Goal: Task Accomplishment & Management: Manage account settings

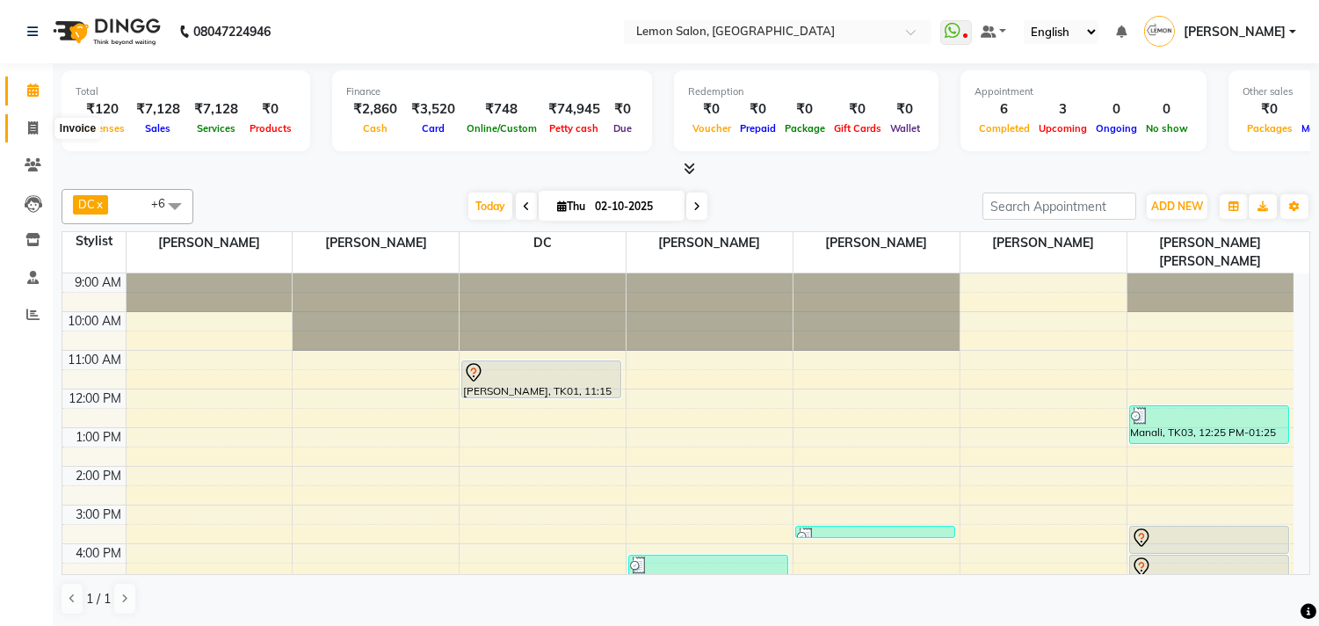
click at [30, 121] on icon at bounding box center [33, 127] width 10 height 13
select select "service"
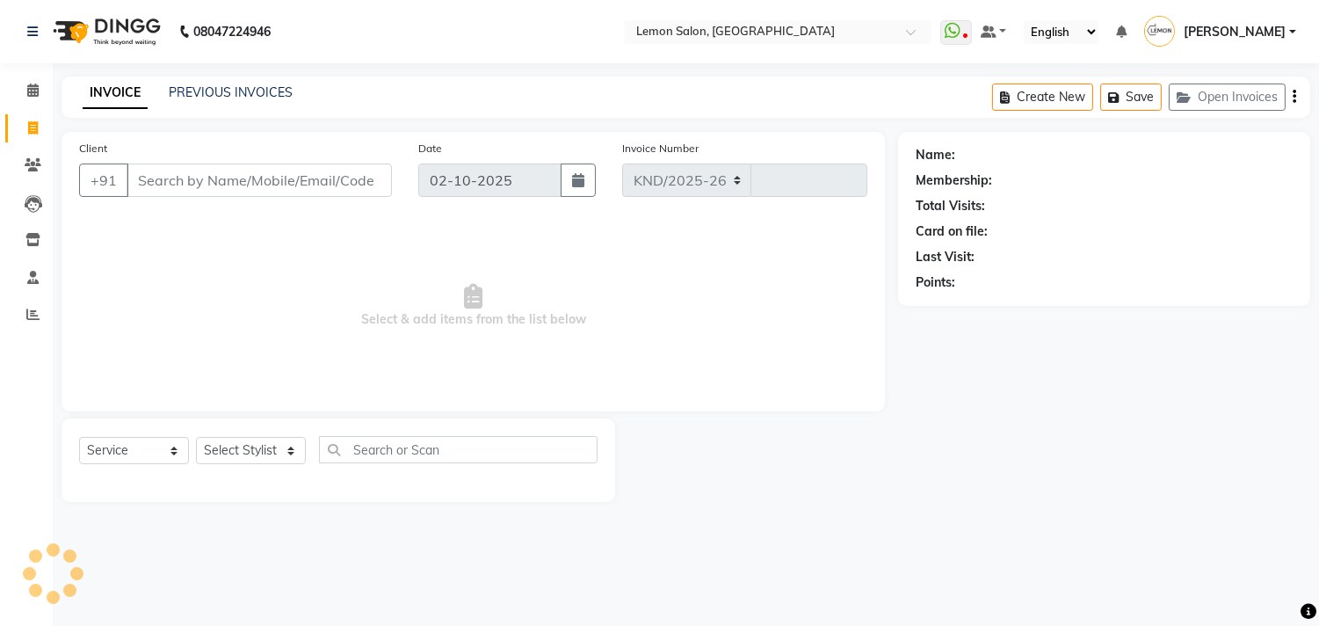
select select "569"
type input "1888"
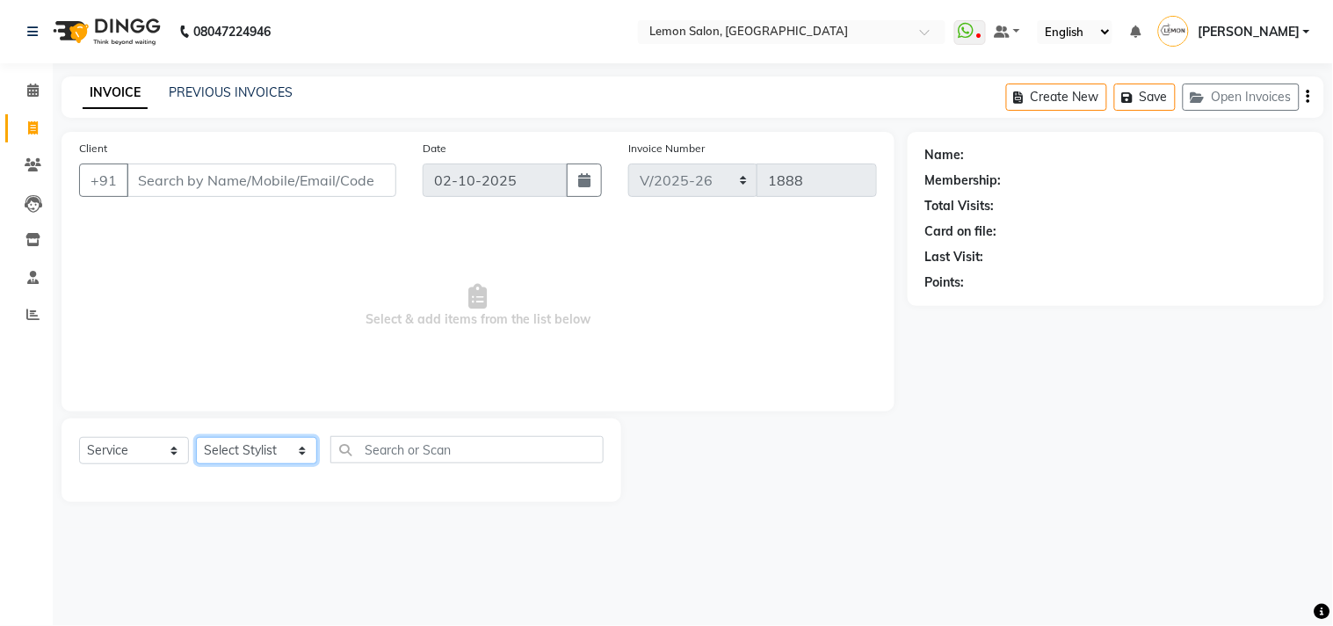
click at [250, 454] on select "Select Stylist Arun Arndive Ashfak Danish Mansoori DC Faheem Malik Kajal Pawar …" at bounding box center [256, 450] width 121 height 27
select select "21043"
click at [196, 438] on select "Select Stylist Arun Arndive Ashfak Danish Mansoori DC Faheem Malik Kajal Pawar …" at bounding box center [256, 450] width 121 height 27
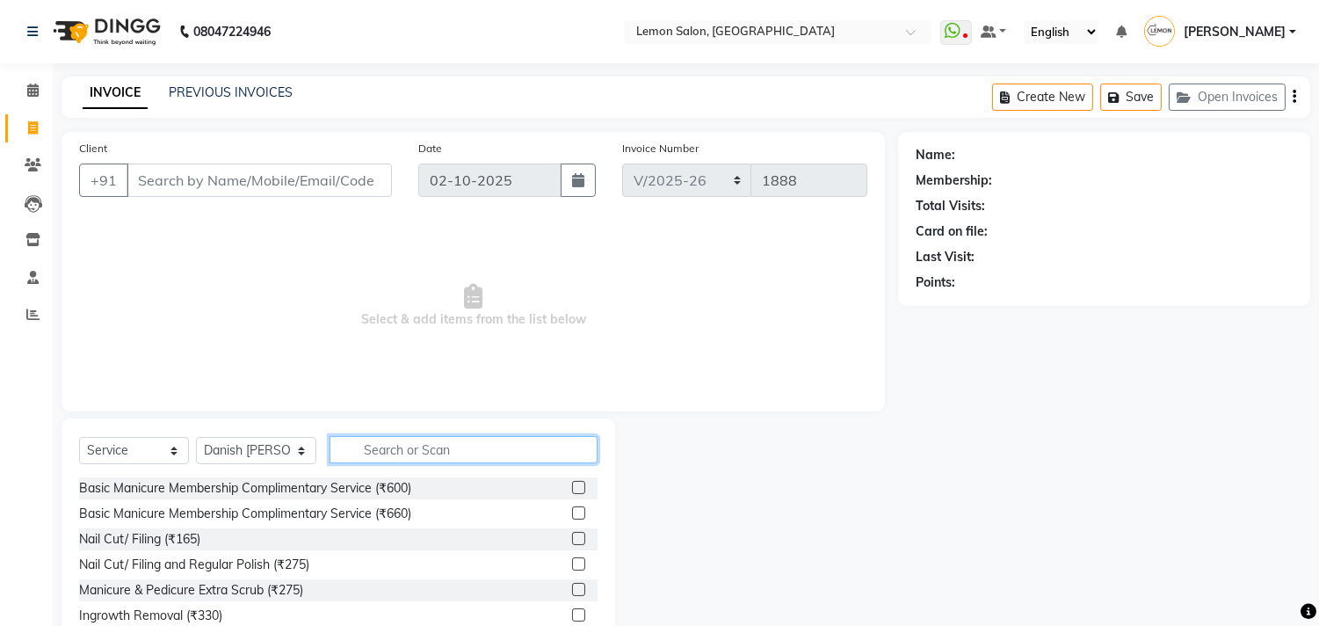
click at [406, 460] on input "text" at bounding box center [463, 449] width 268 height 27
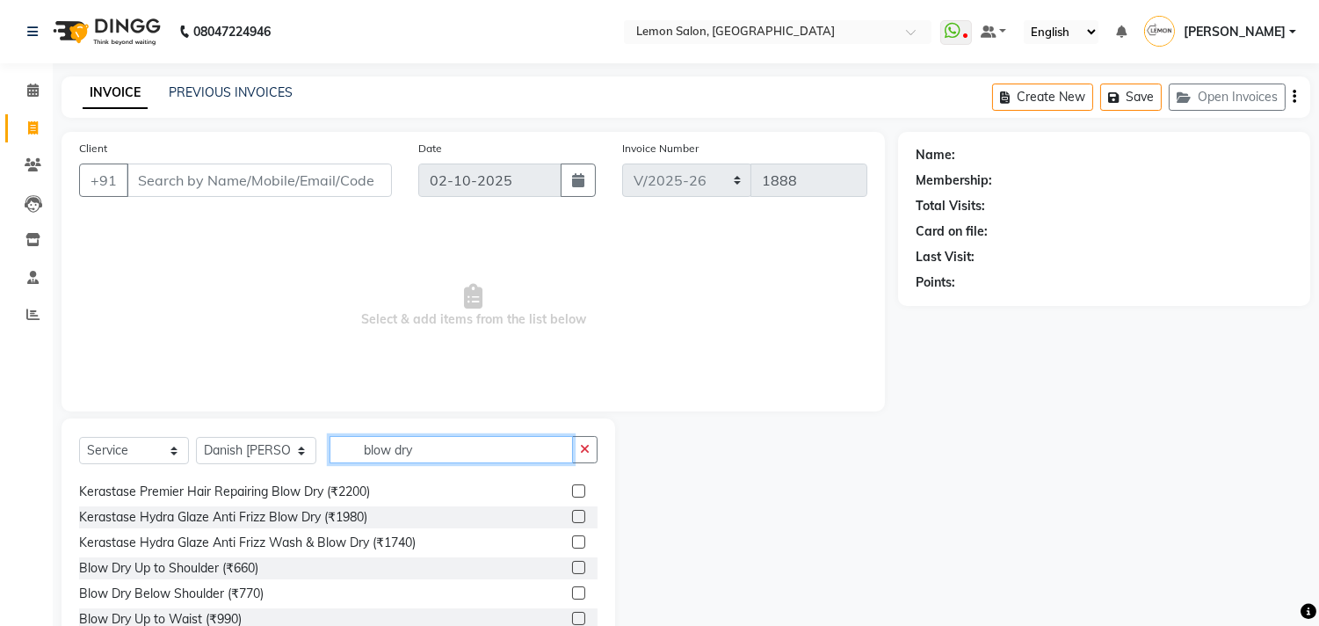
scroll to position [129, 0]
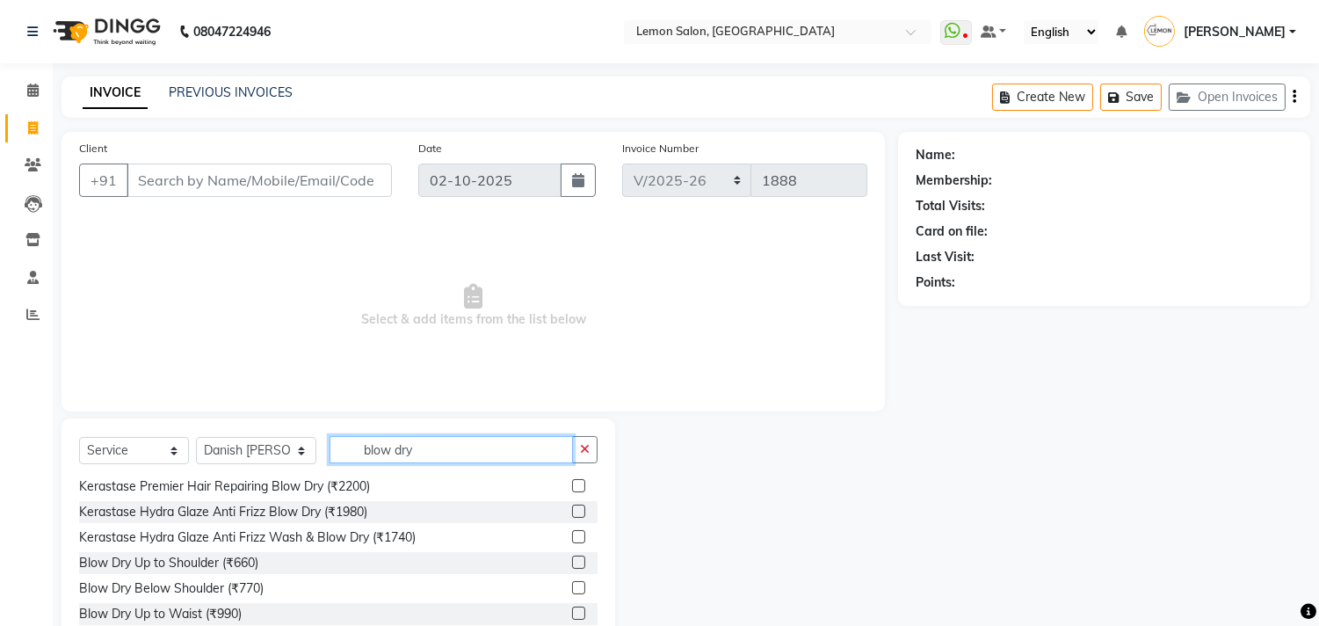
type input "blow dry"
click at [572, 563] on label at bounding box center [578, 561] width 13 height 13
click at [572, 563] on input "checkbox" at bounding box center [577, 562] width 11 height 11
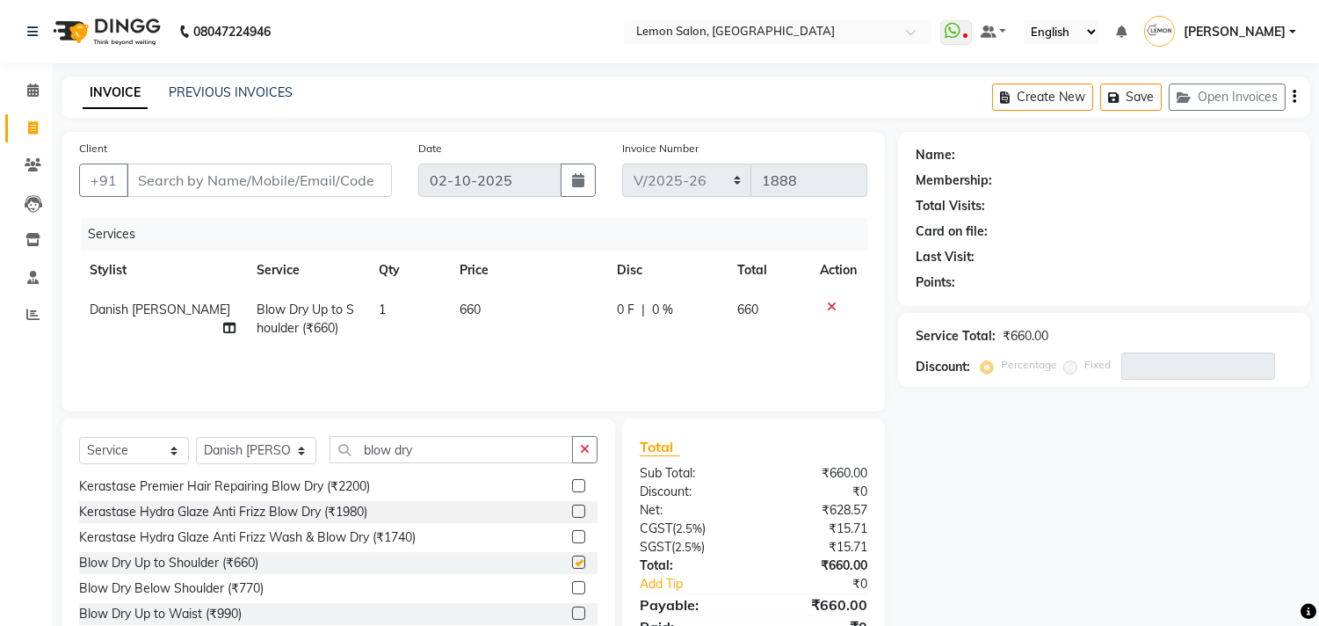
checkbox input "false"
click at [572, 585] on label at bounding box center [578, 587] width 13 height 13
click at [572, 585] on input "checkbox" at bounding box center [577, 588] width 11 height 11
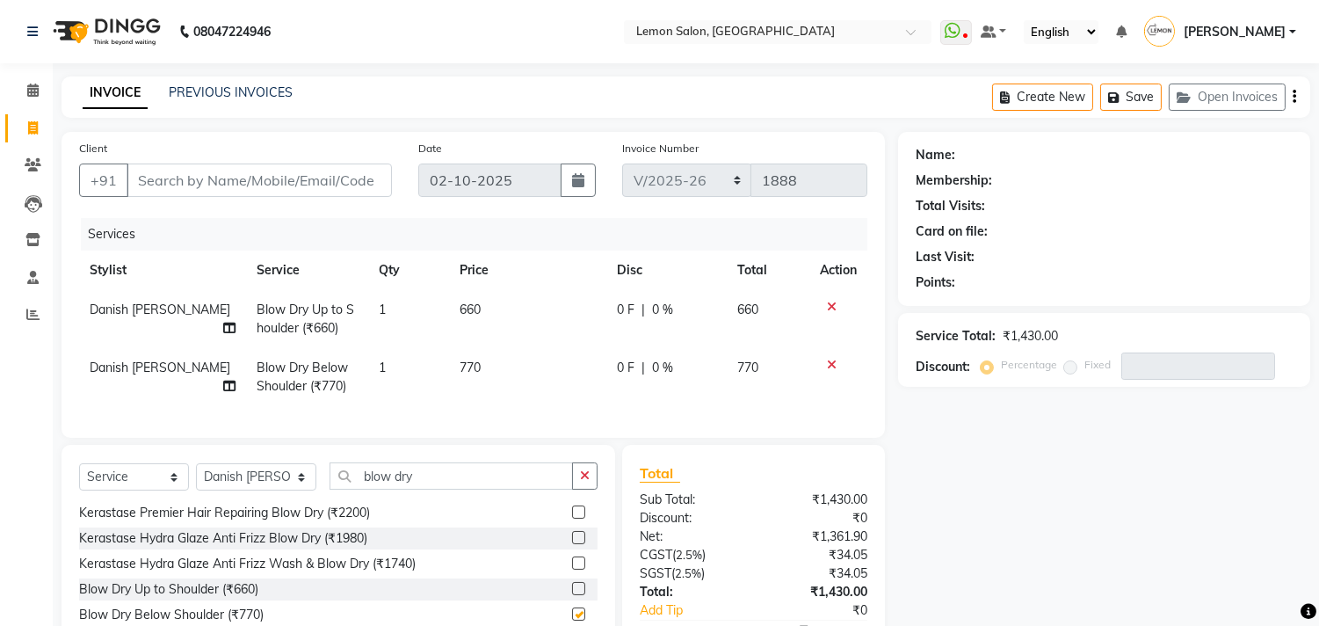
checkbox input "false"
click at [162, 173] on input "Client" at bounding box center [259, 179] width 265 height 33
paste input "9833509896"
type input "9833509896"
type input "0"
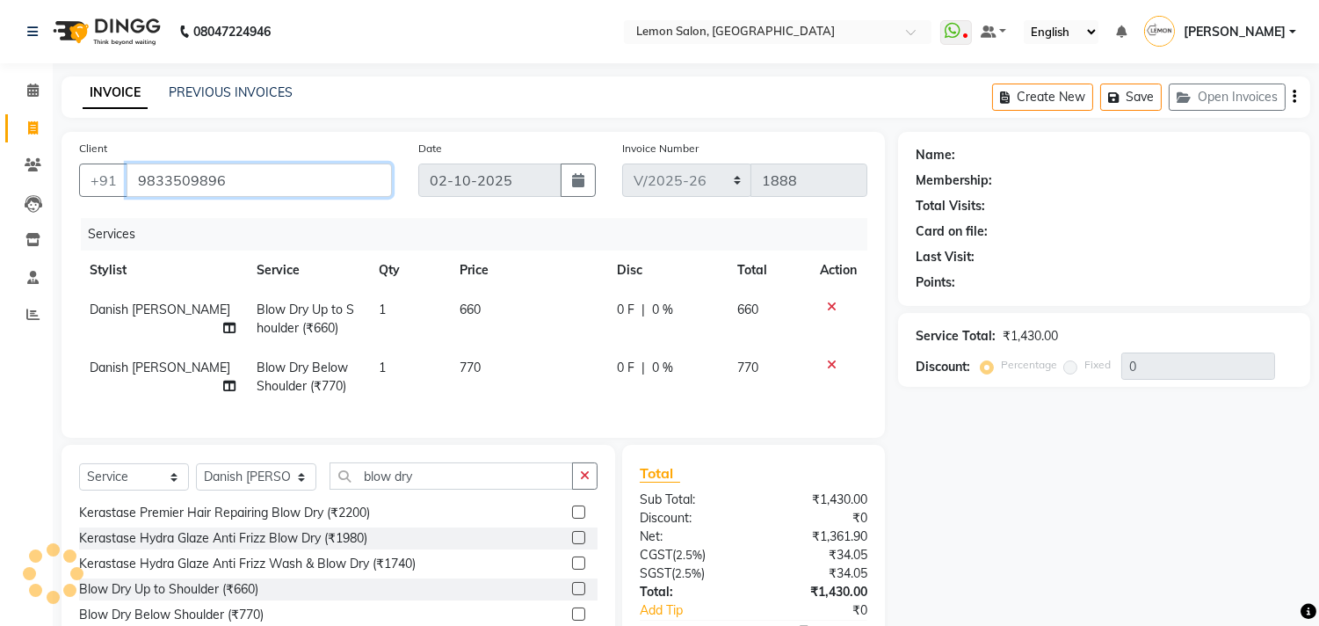
type input "9833509896"
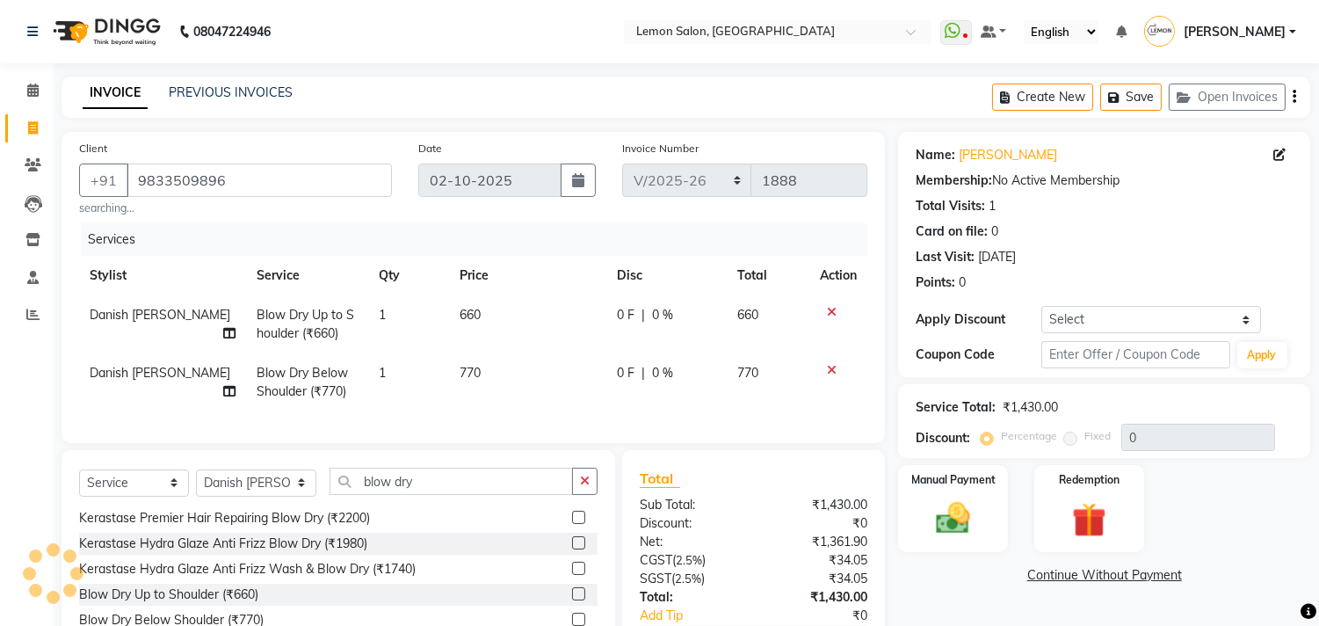
scroll to position [125, 0]
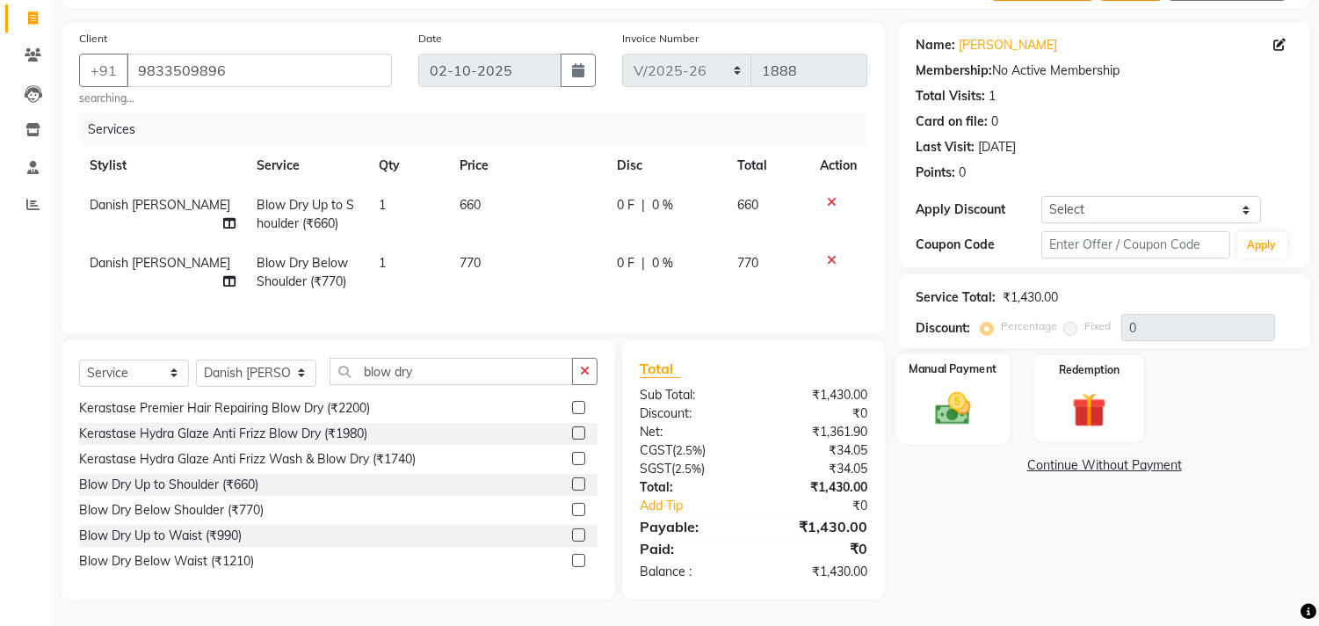
click at [956, 399] on img at bounding box center [953, 408] width 58 height 41
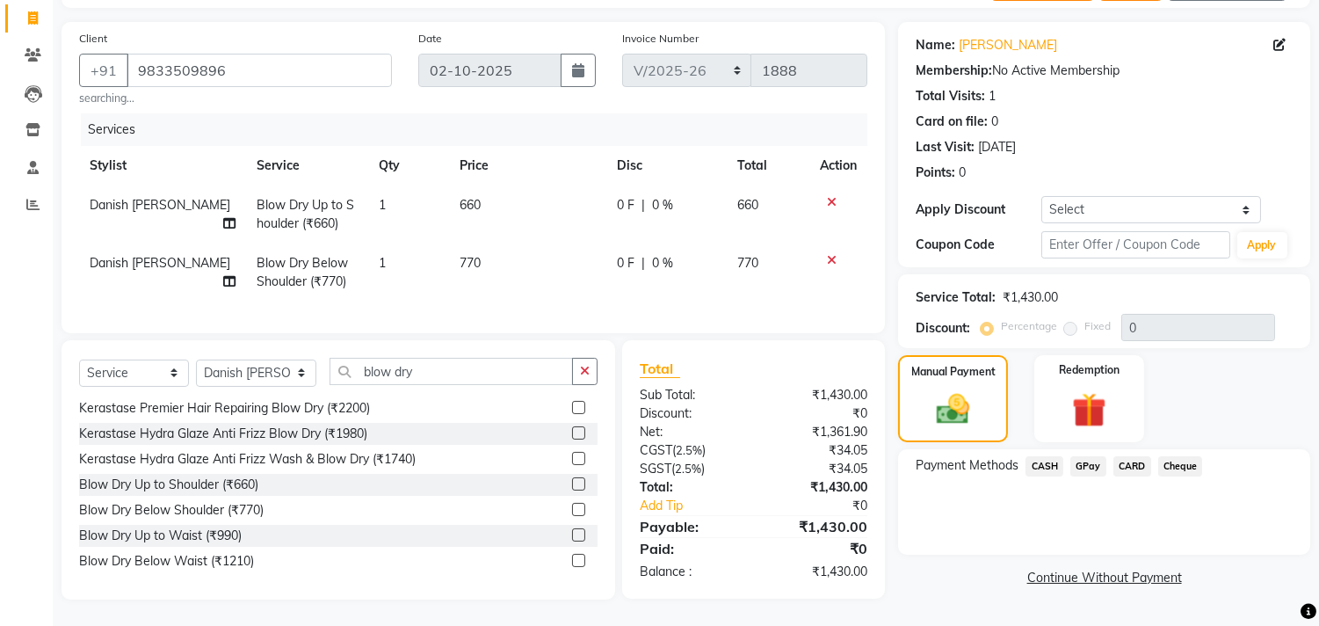
click at [1076, 456] on span "GPay" at bounding box center [1088, 466] width 36 height 20
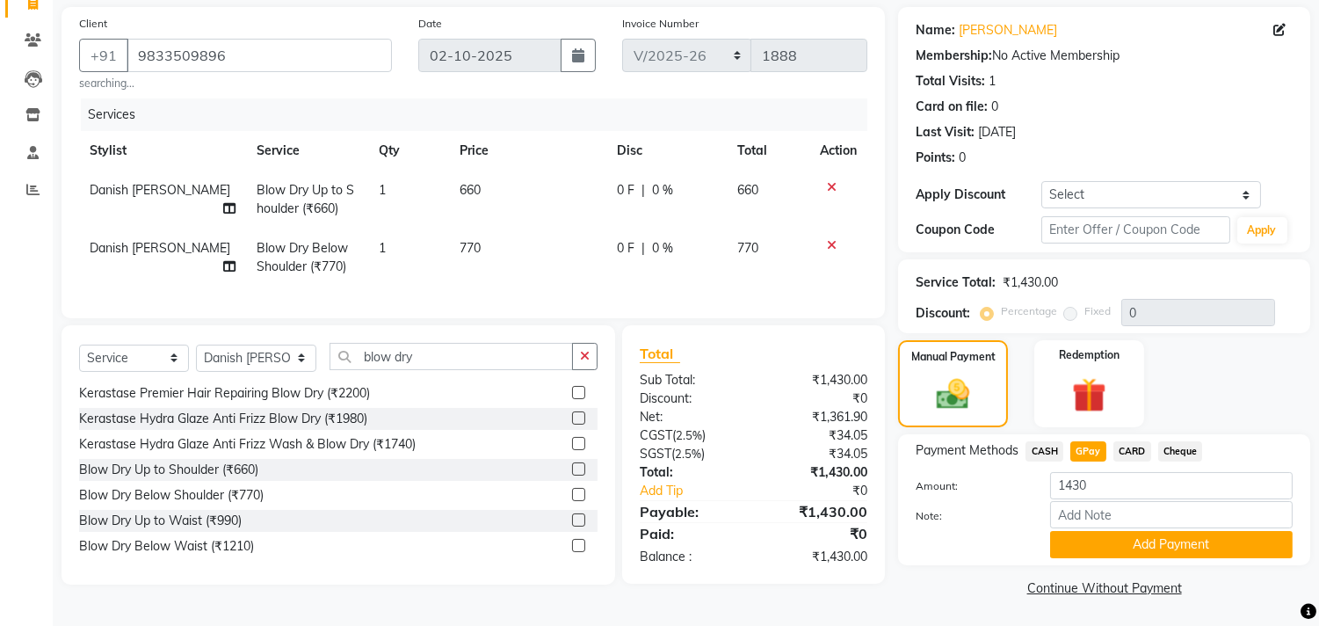
scroll to position [126, 0]
click at [1067, 536] on button "Add Payment" at bounding box center [1171, 543] width 243 height 27
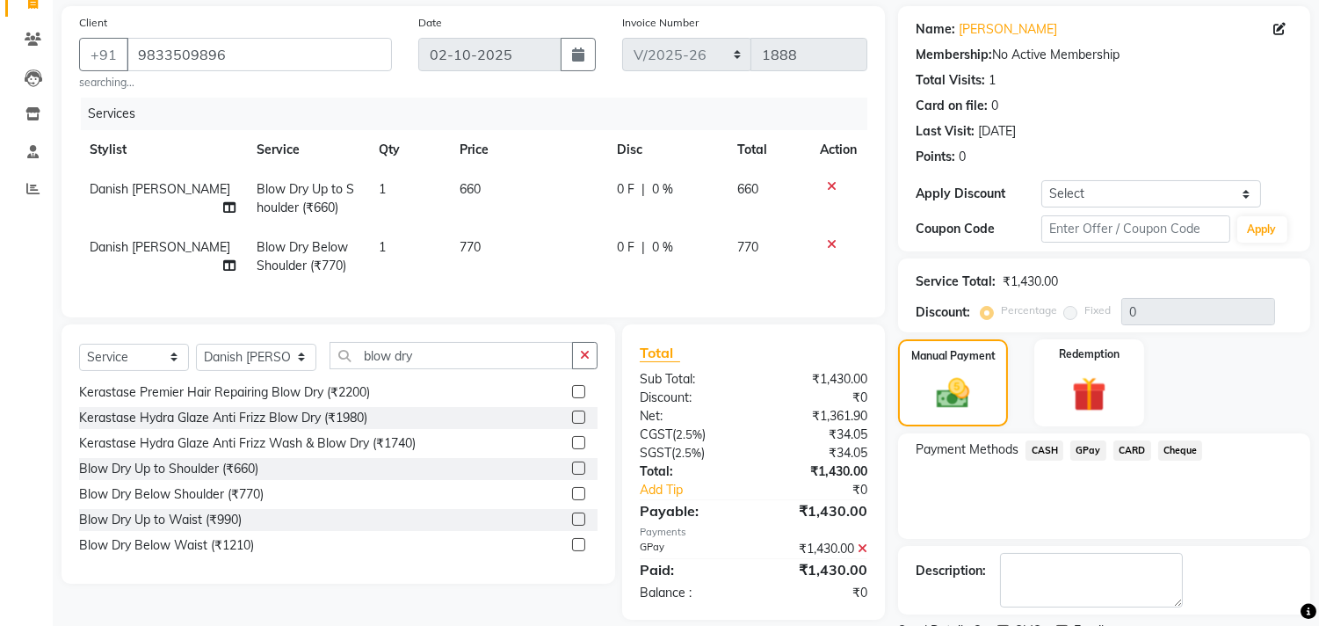
scroll to position [199, 0]
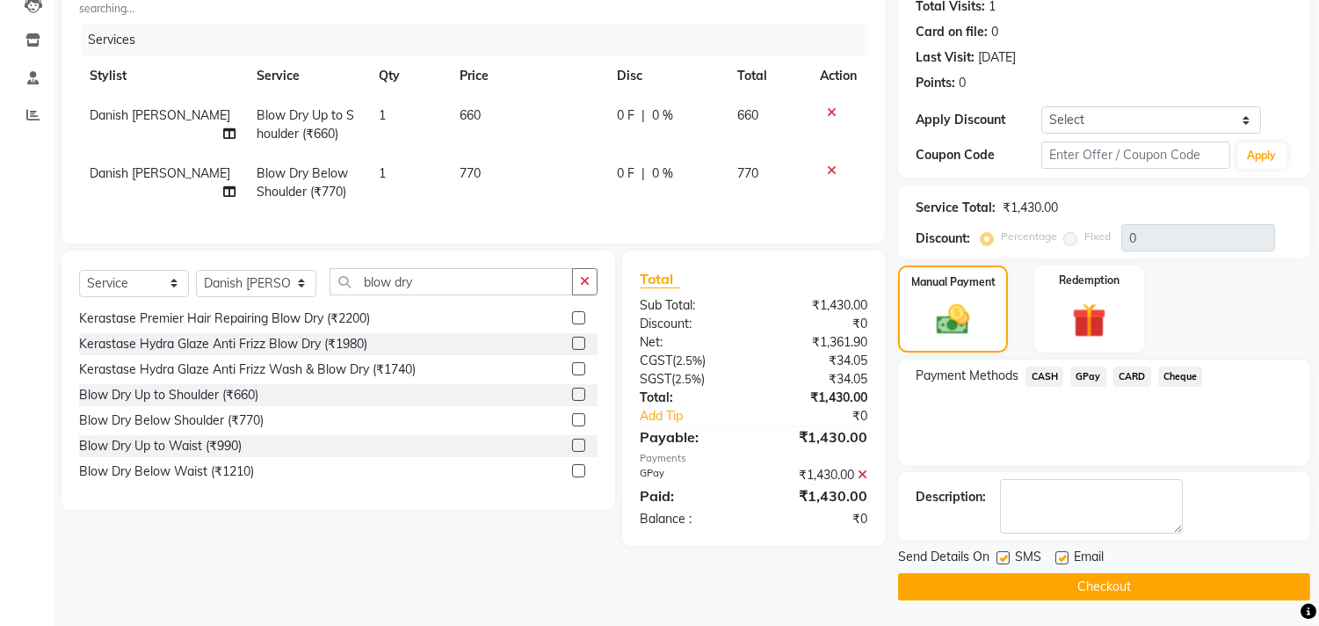
click at [1002, 556] on label at bounding box center [1002, 557] width 13 height 13
click at [1002, 556] on input "checkbox" at bounding box center [1001, 558] width 11 height 11
checkbox input "false"
click at [1059, 563] on div at bounding box center [1060, 560] width 11 height 18
click at [1058, 555] on label at bounding box center [1061, 557] width 13 height 13
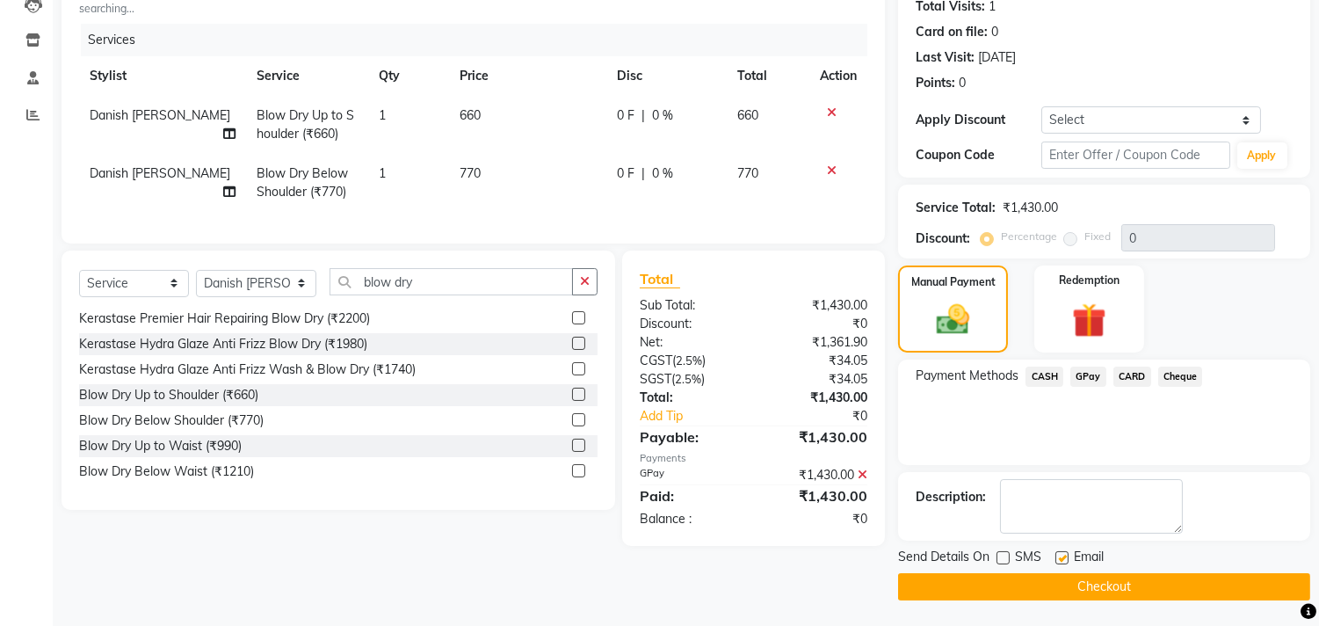
click at [1058, 555] on input "checkbox" at bounding box center [1060, 558] width 11 height 11
checkbox input "false"
click at [1023, 587] on button "Checkout" at bounding box center [1104, 586] width 412 height 27
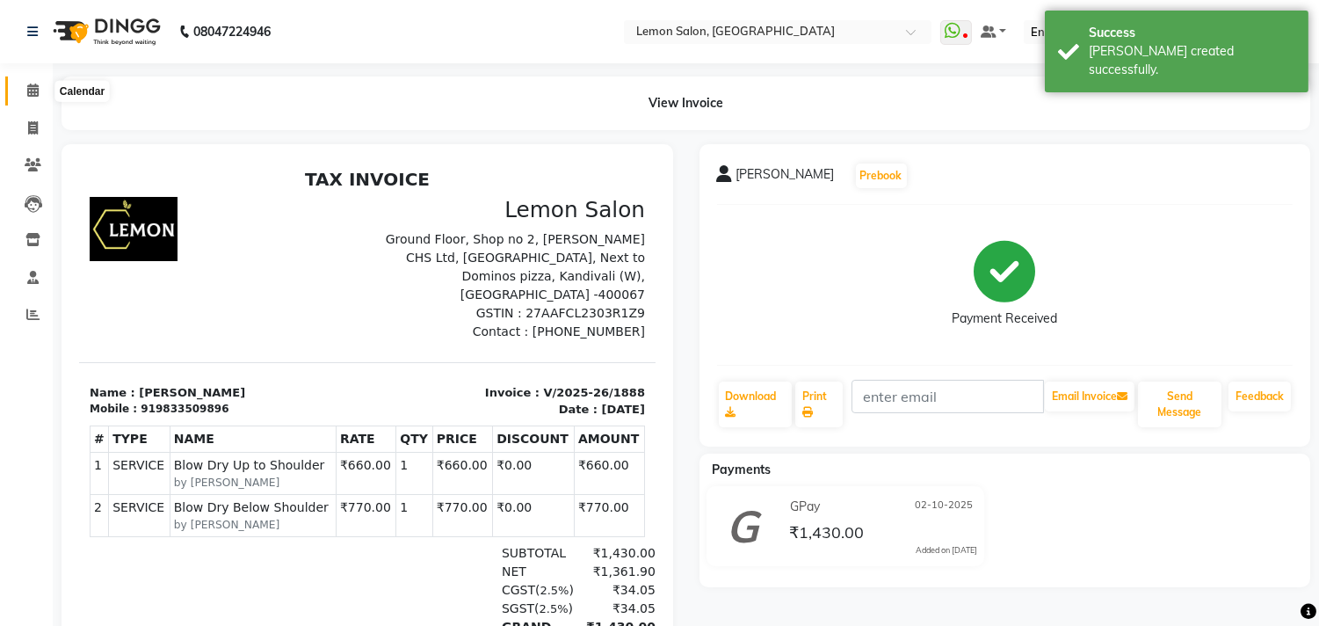
click at [36, 95] on icon at bounding box center [32, 89] width 11 height 13
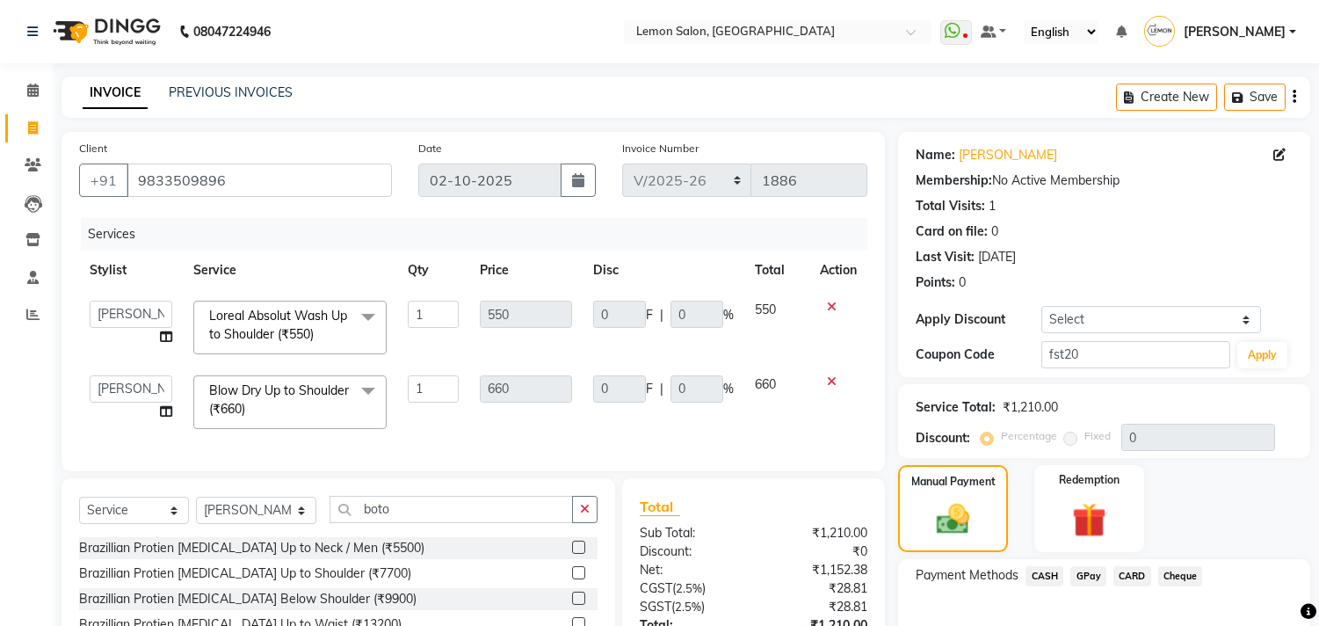
select select "569"
select select "92039"
select select "service"
select select "92039"
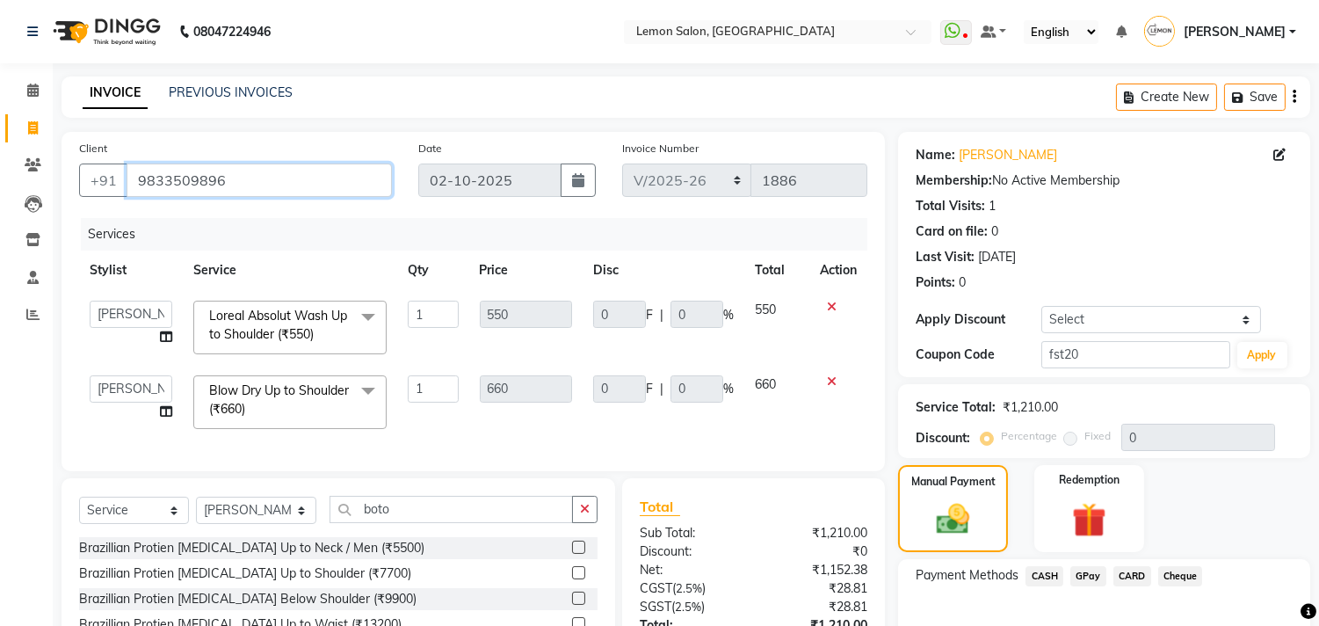
drag, startPoint x: 132, startPoint y: 179, endPoint x: 242, endPoint y: 181, distance: 109.8
click at [242, 181] on input "9833509896" at bounding box center [259, 179] width 265 height 33
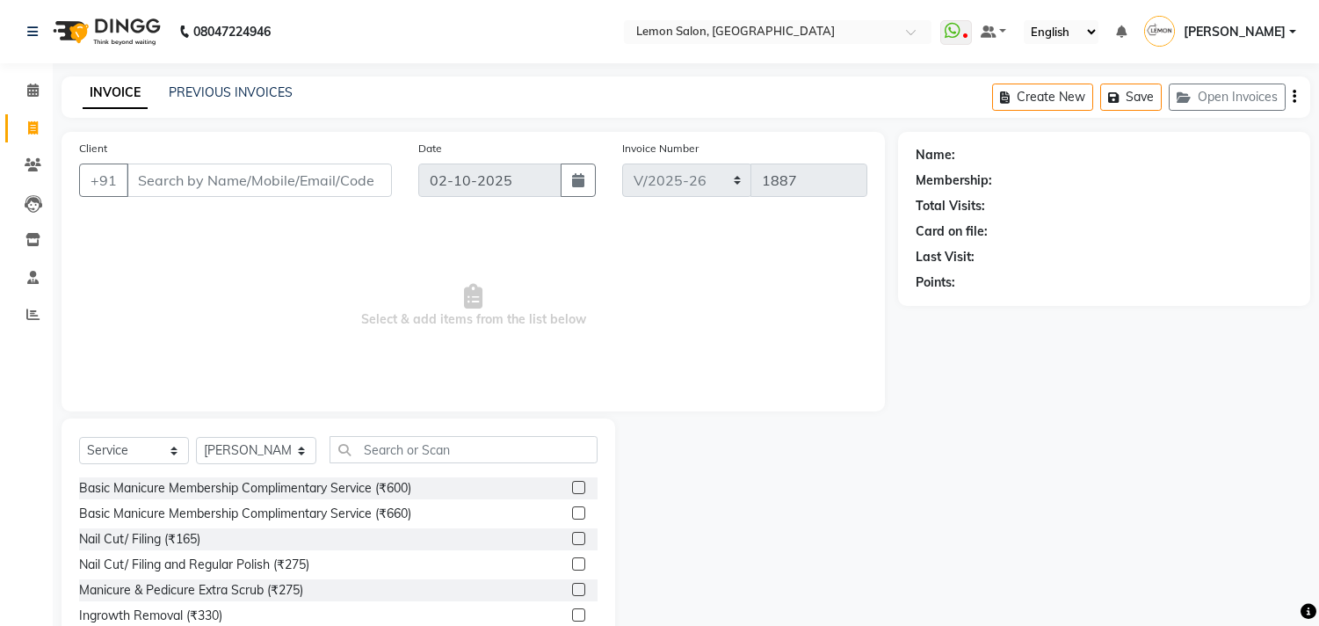
select select "569"
select select "service"
select select "7383"
click at [181, 182] on input "Client" at bounding box center [259, 179] width 265 height 33
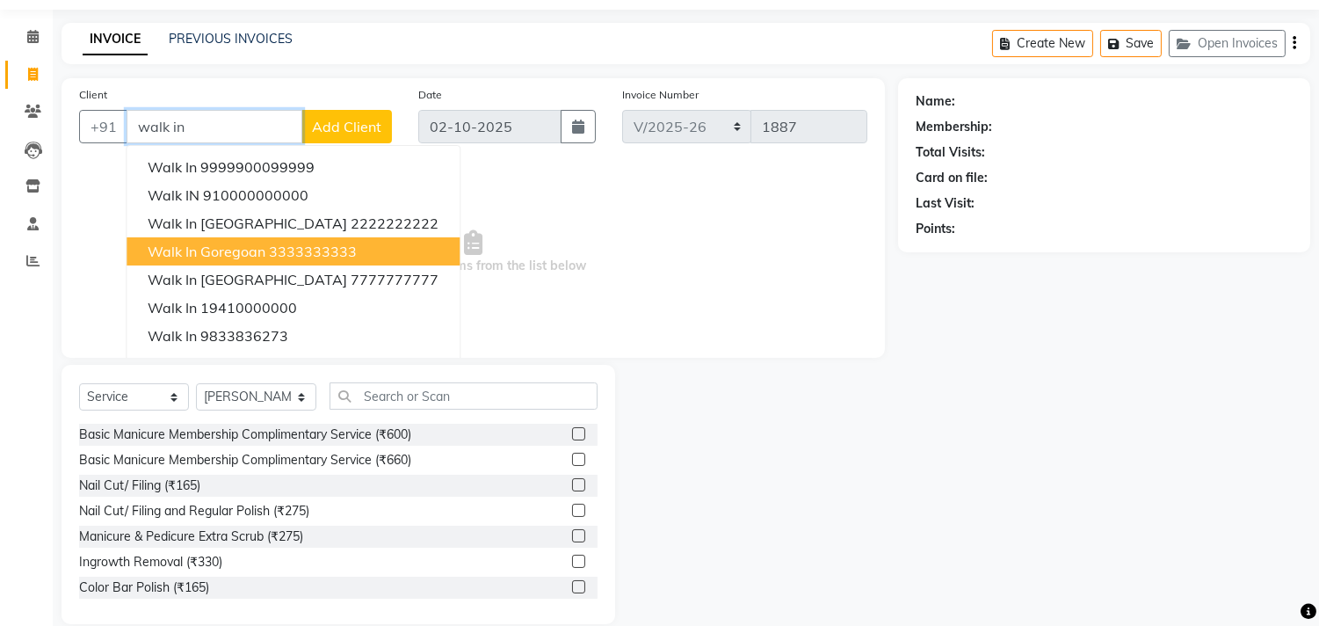
scroll to position [77, 0]
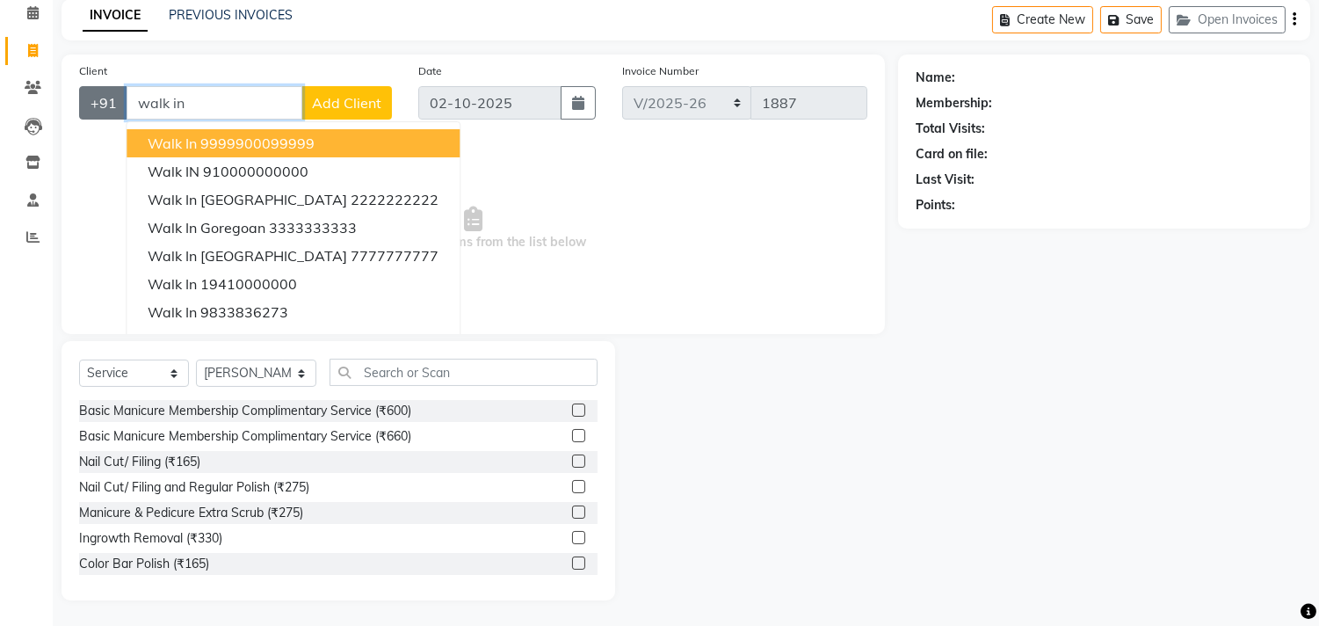
drag, startPoint x: 205, startPoint y: 98, endPoint x: 102, endPoint y: 106, distance: 103.1
click at [102, 103] on div "+91 walk in Walk In 9999900099999 Walk IN 910000000000 Walk in Versova 22222222…" at bounding box center [235, 102] width 313 height 33
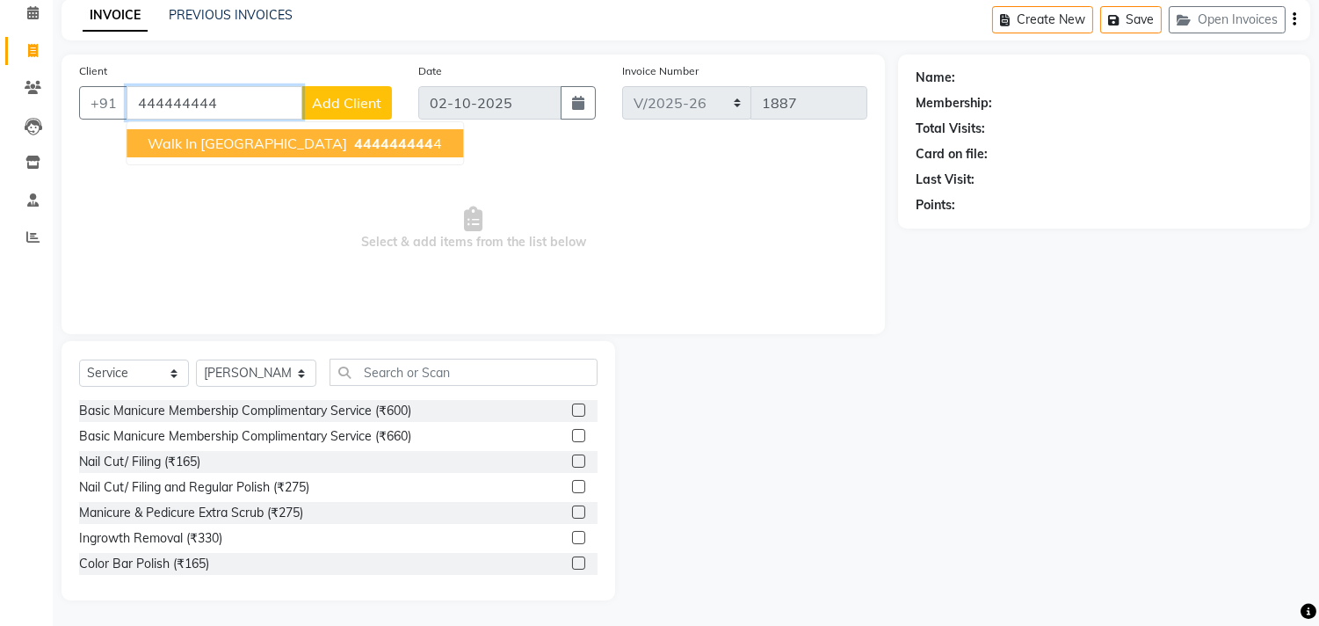
click at [234, 141] on span "Walk In Kandivli" at bounding box center [247, 143] width 199 height 18
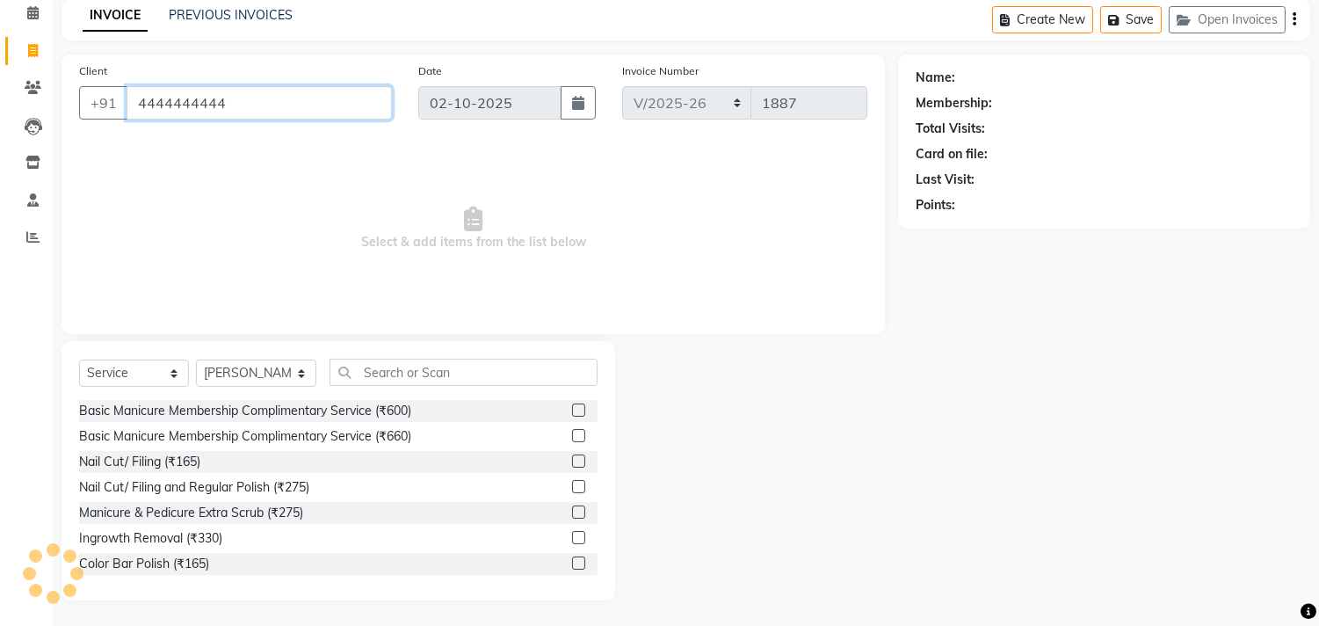
type input "4444444444"
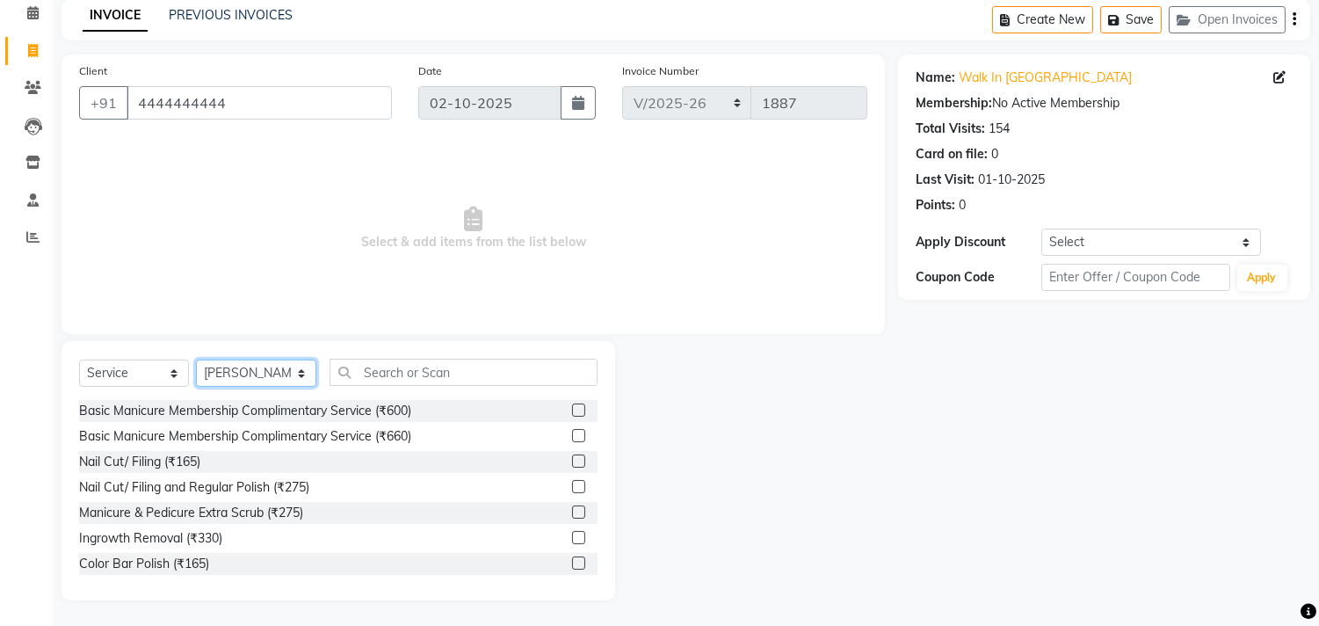
click at [232, 378] on select "Select Stylist Arun Arndive Ashfak Danish Mansoori DC Faheem Malik Kajal Pawar …" at bounding box center [256, 372] width 120 height 27
select select "92039"
click at [196, 359] on select "Select Stylist Arun Arndive Ashfak Danish Mansoori DC Faheem Malik Kajal Pawar …" at bounding box center [256, 372] width 120 height 27
click at [425, 366] on input "text" at bounding box center [463, 371] width 268 height 27
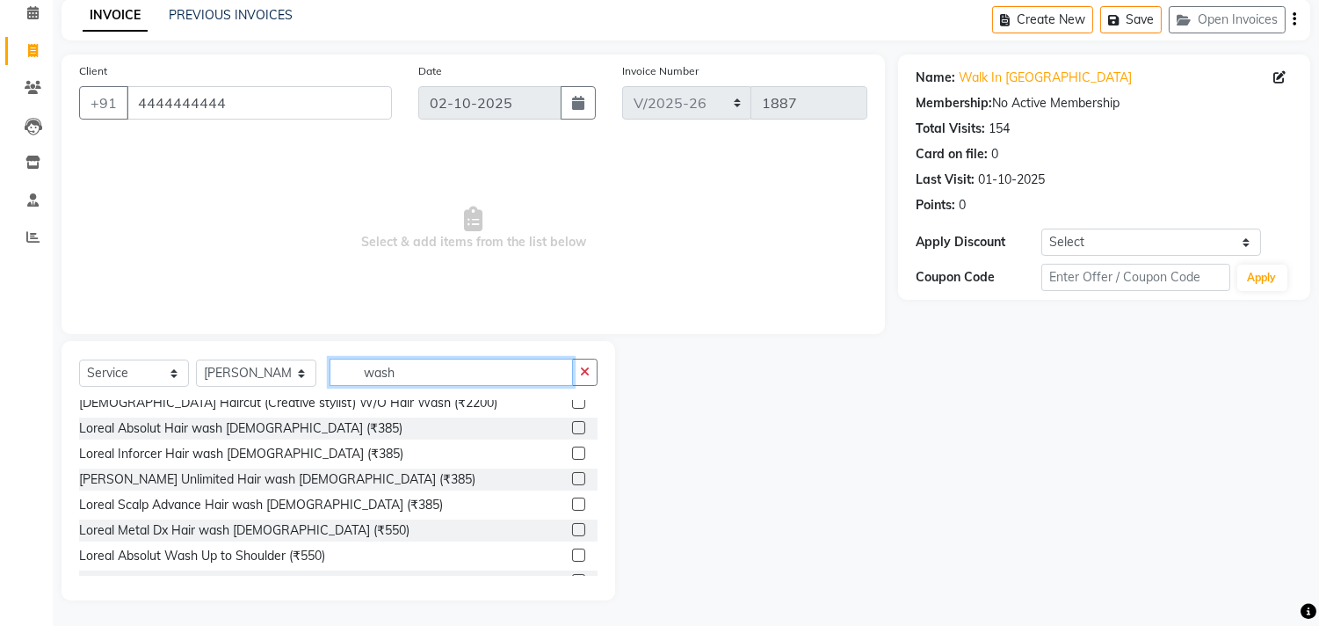
scroll to position [488, 0]
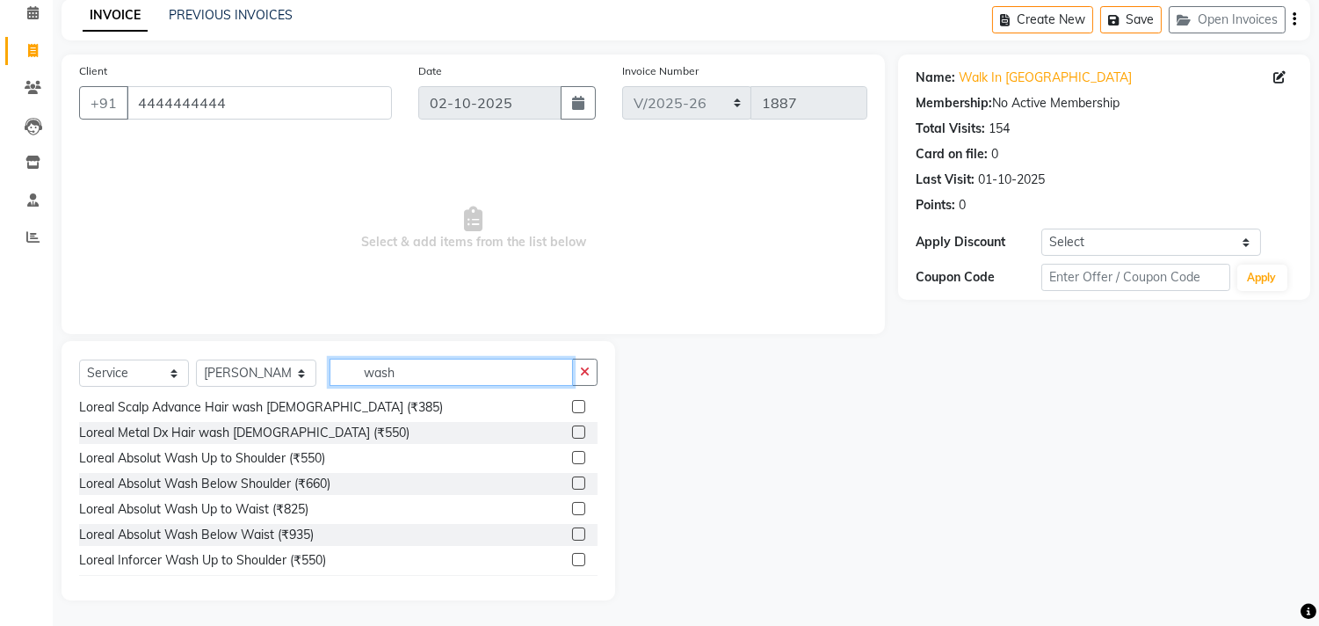
type input "wash"
click at [572, 455] on label at bounding box center [578, 457] width 13 height 13
click at [572, 455] on input "checkbox" at bounding box center [577, 458] width 11 height 11
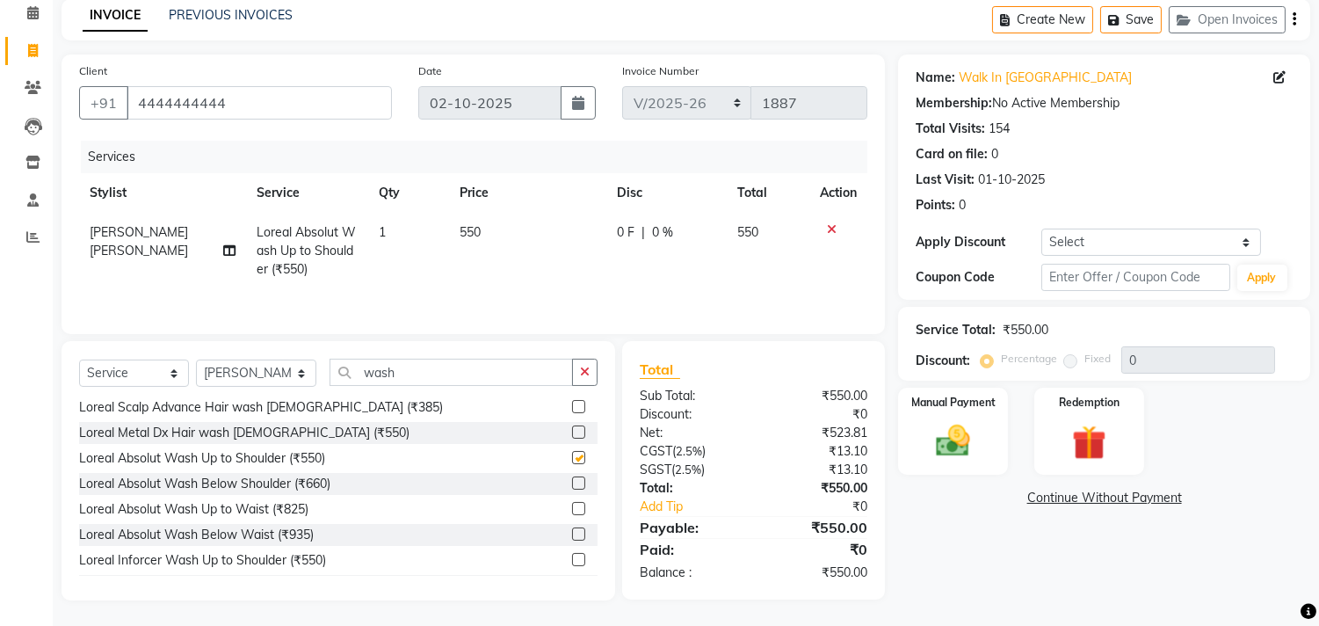
checkbox input "false"
click at [584, 375] on icon "button" at bounding box center [585, 372] width 10 height 12
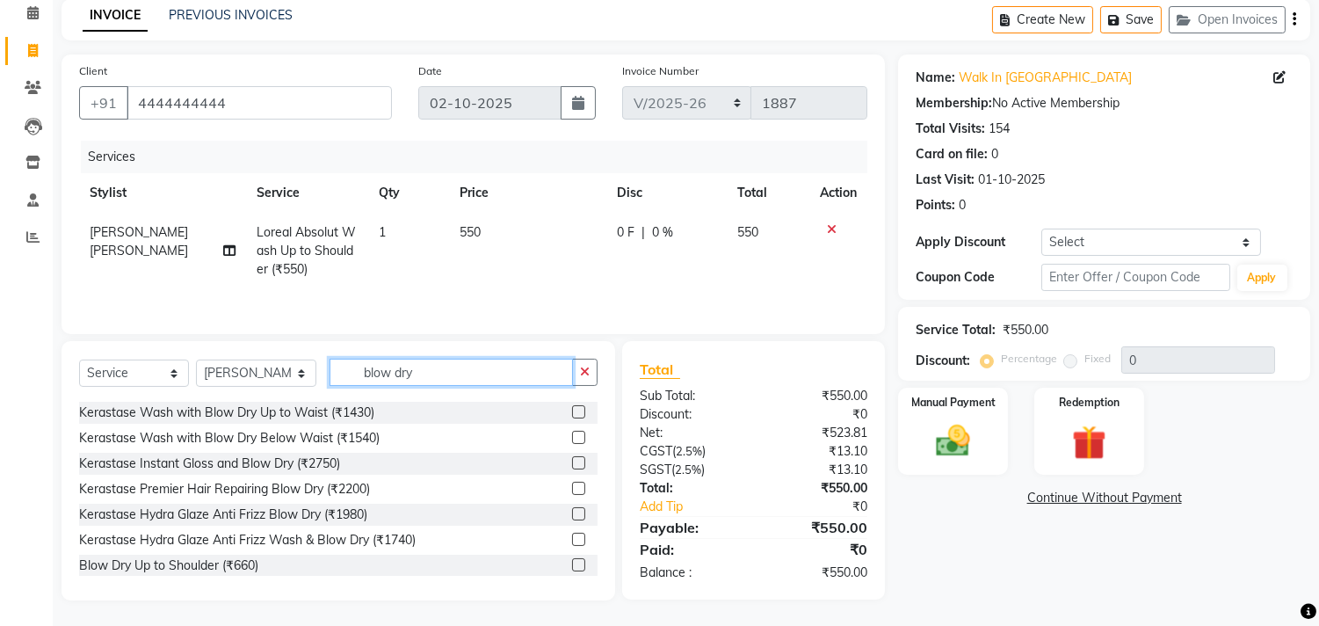
scroll to position [128, 0]
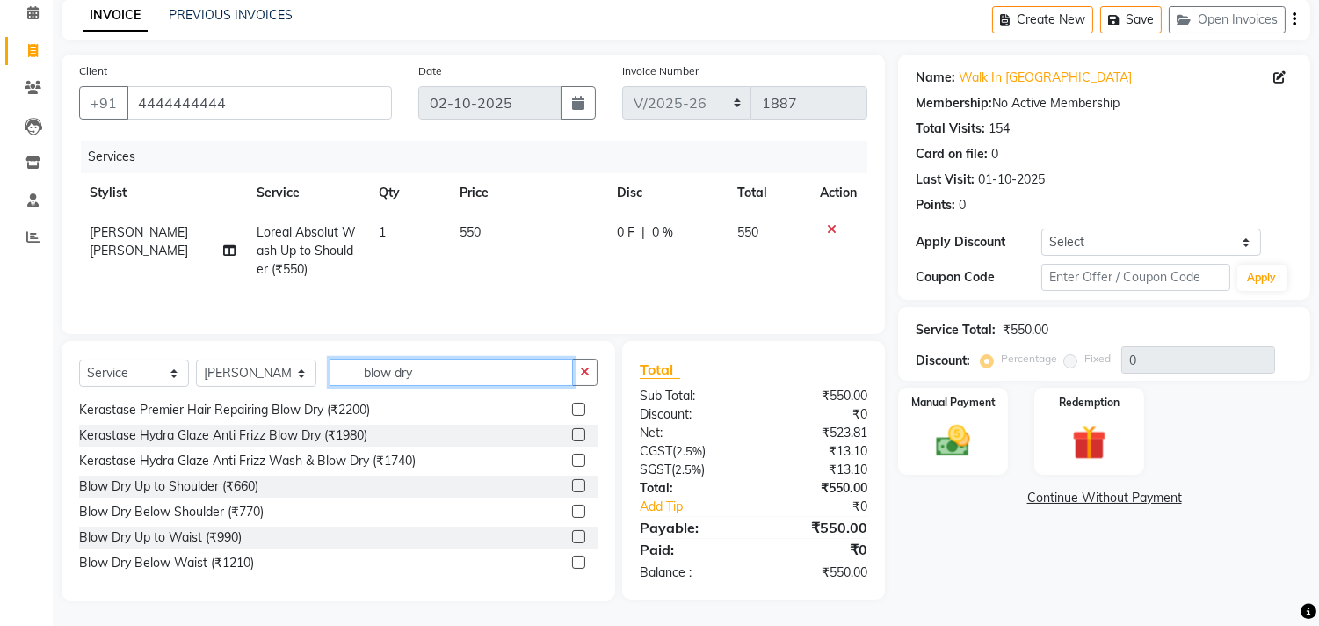
type input "blow dry"
click at [572, 480] on label at bounding box center [578, 485] width 13 height 13
click at [572, 481] on input "checkbox" at bounding box center [577, 486] width 11 height 11
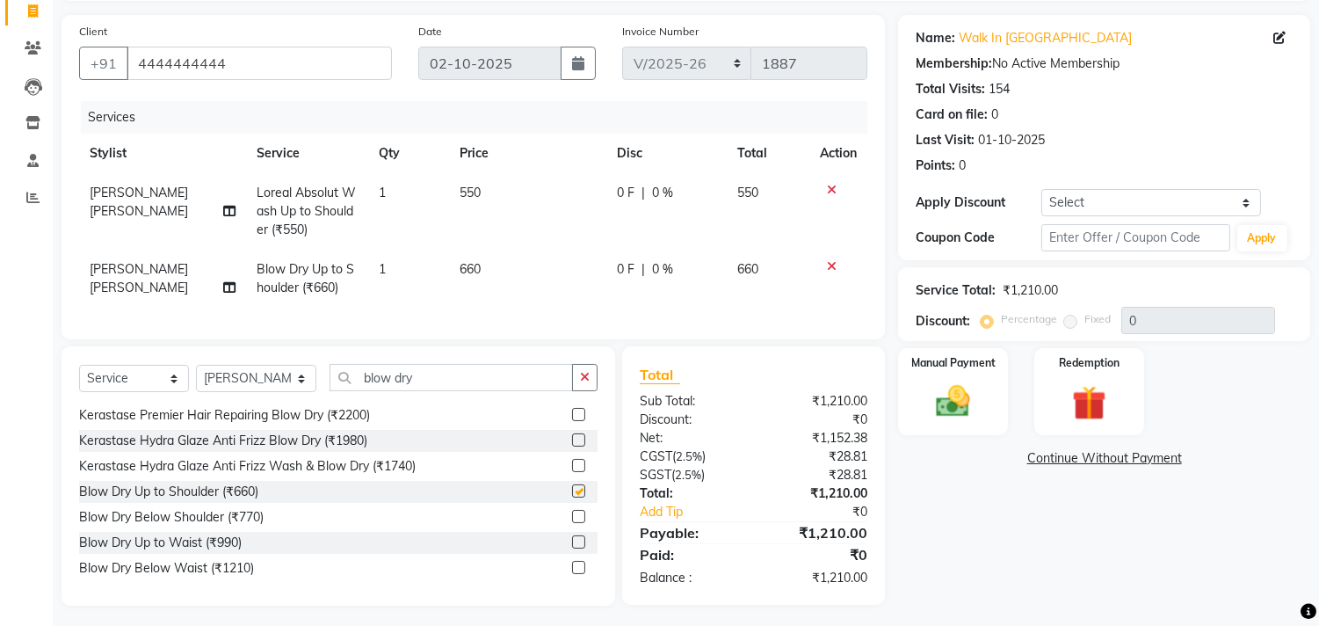
checkbox input "false"
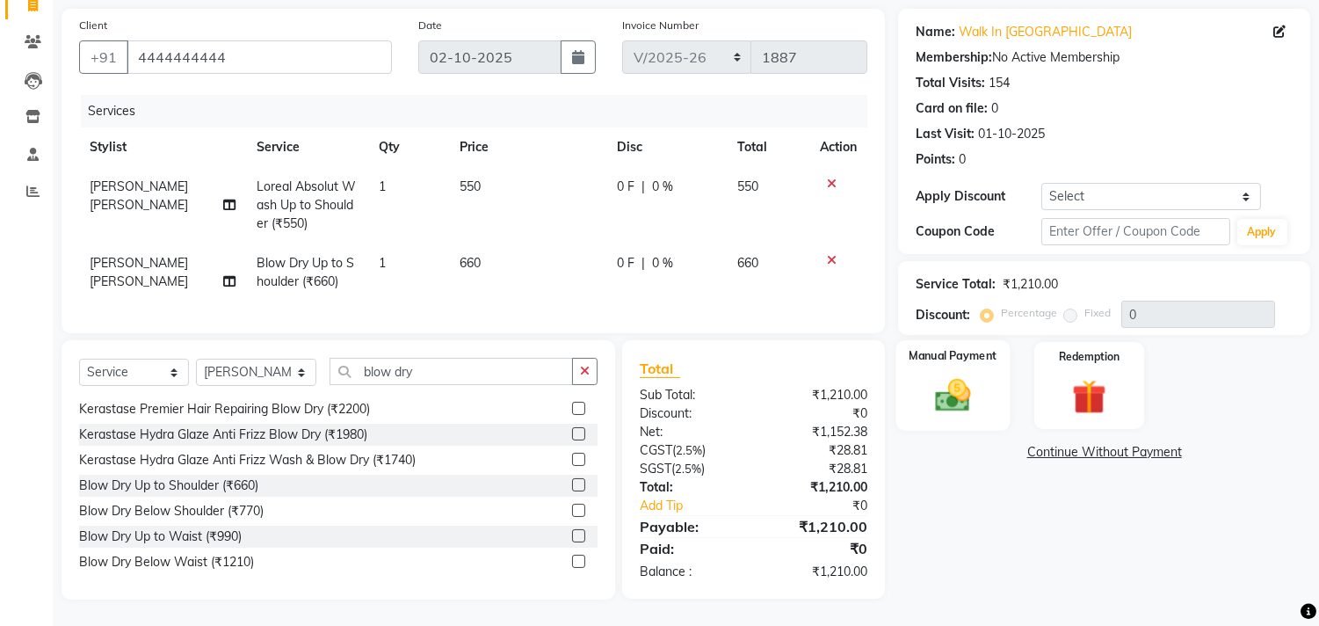
click at [963, 391] on img at bounding box center [953, 395] width 58 height 41
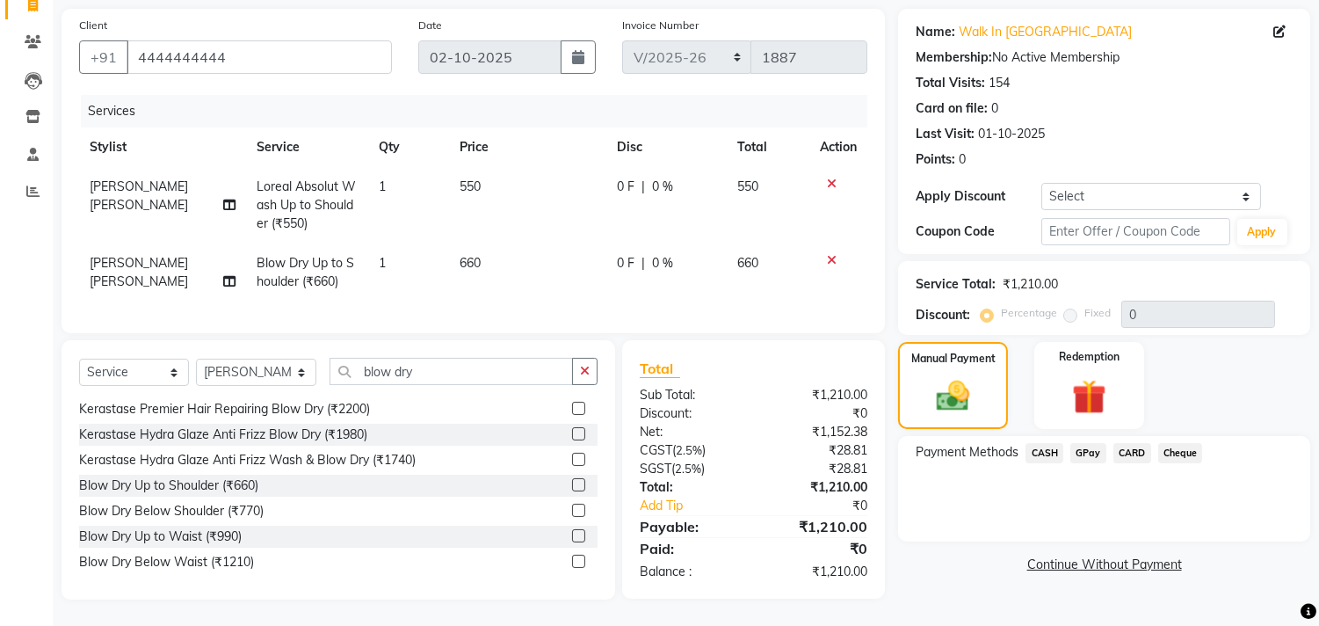
click at [1043, 443] on span "CASH" at bounding box center [1044, 453] width 38 height 20
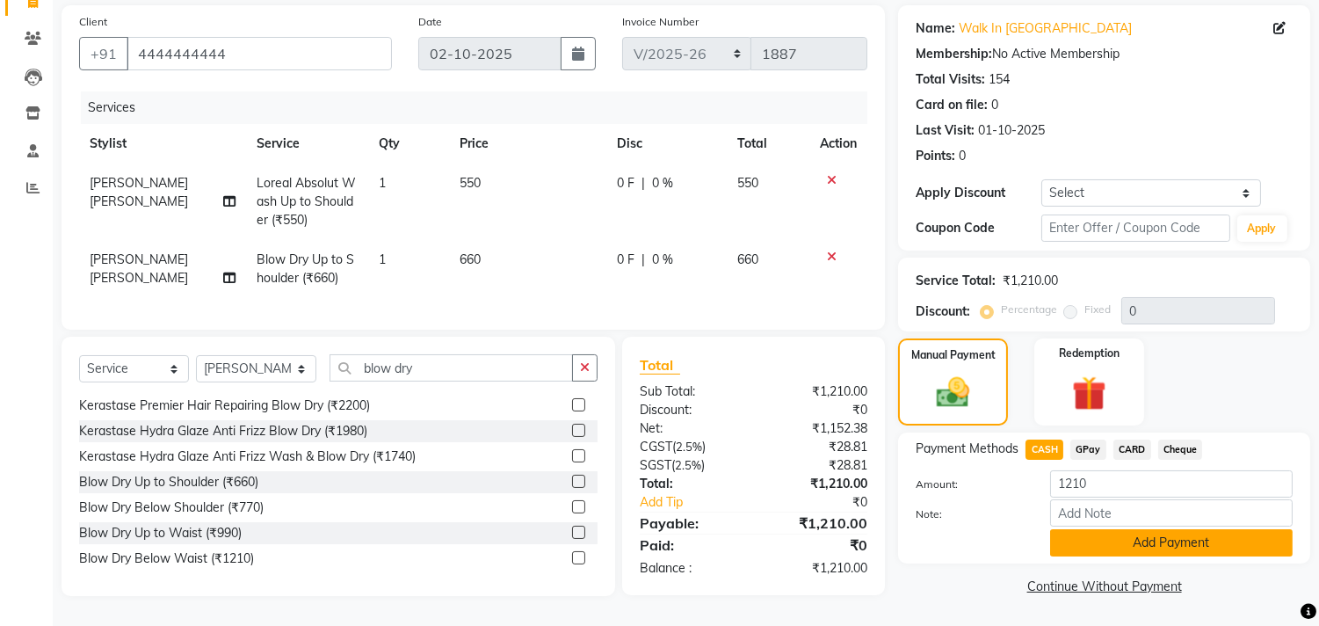
click at [1078, 529] on button "Add Payment" at bounding box center [1171, 542] width 243 height 27
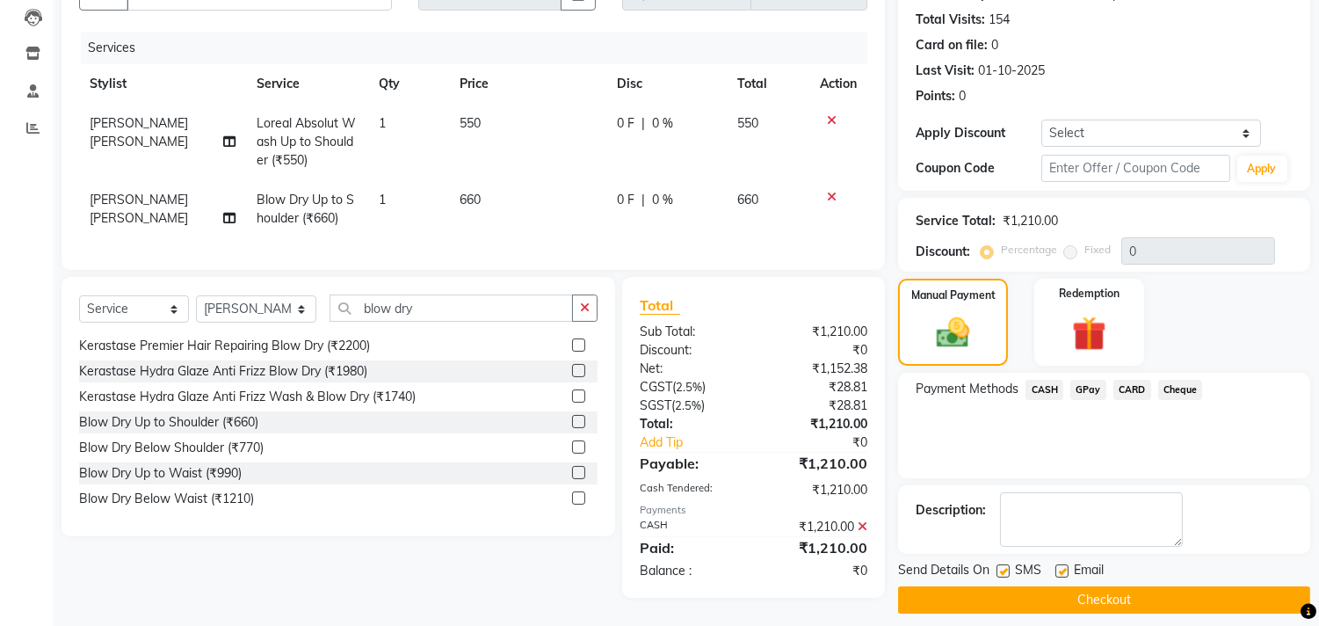
scroll to position [199, 0]
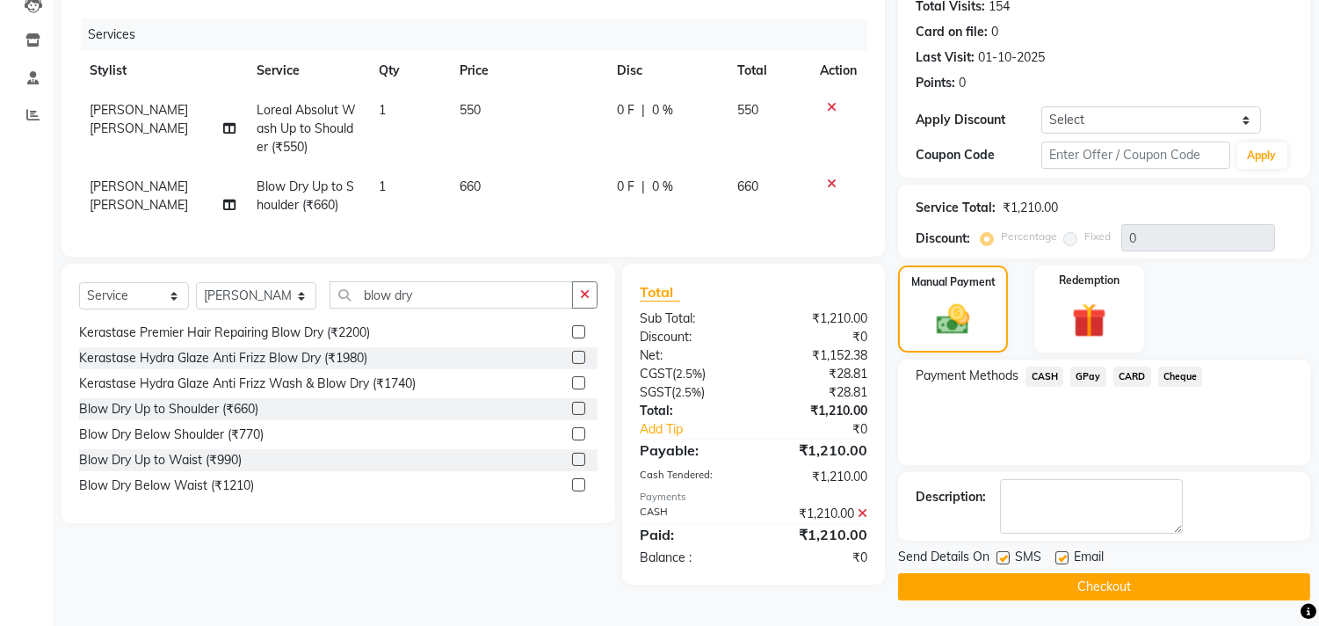
click at [1006, 557] on label at bounding box center [1002, 557] width 13 height 13
click at [1006, 557] on input "checkbox" at bounding box center [1001, 558] width 11 height 11
checkbox input "false"
click at [1061, 554] on label at bounding box center [1061, 557] width 13 height 13
click at [1061, 554] on input "checkbox" at bounding box center [1060, 558] width 11 height 11
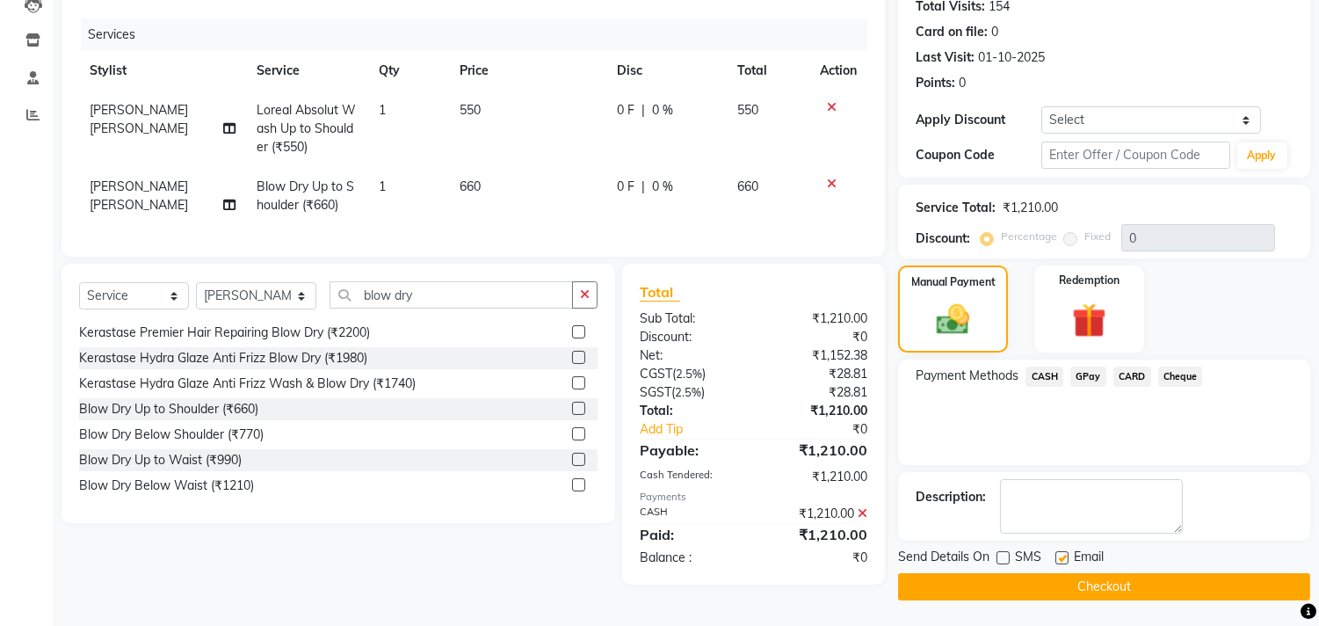
checkbox input "false"
click at [1019, 578] on button "Checkout" at bounding box center [1104, 586] width 412 height 27
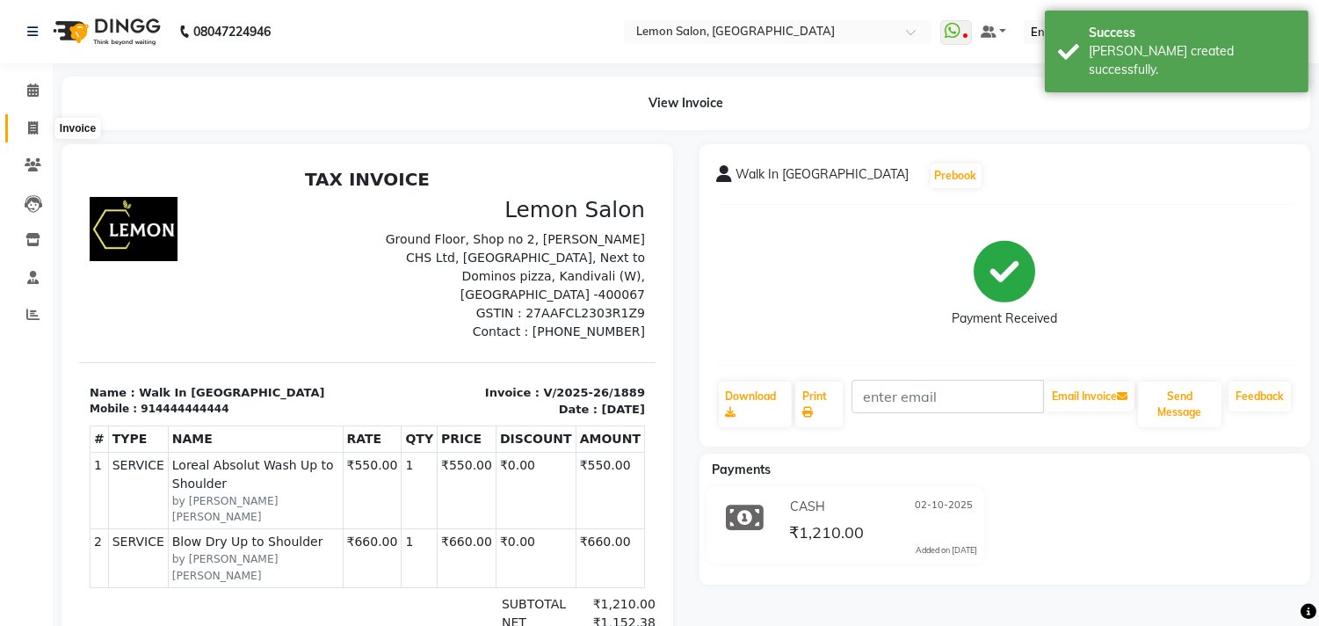
click at [32, 127] on icon at bounding box center [33, 127] width 10 height 13
select select "569"
select select "service"
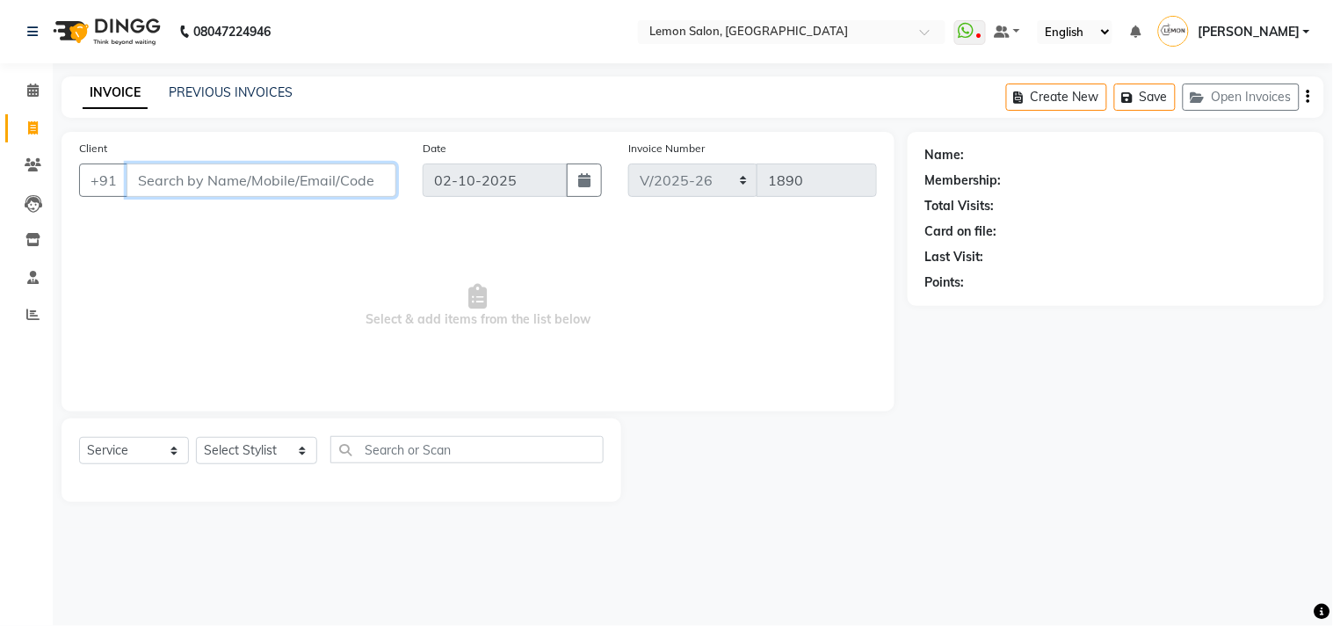
click at [191, 177] on input "Client" at bounding box center [262, 179] width 270 height 33
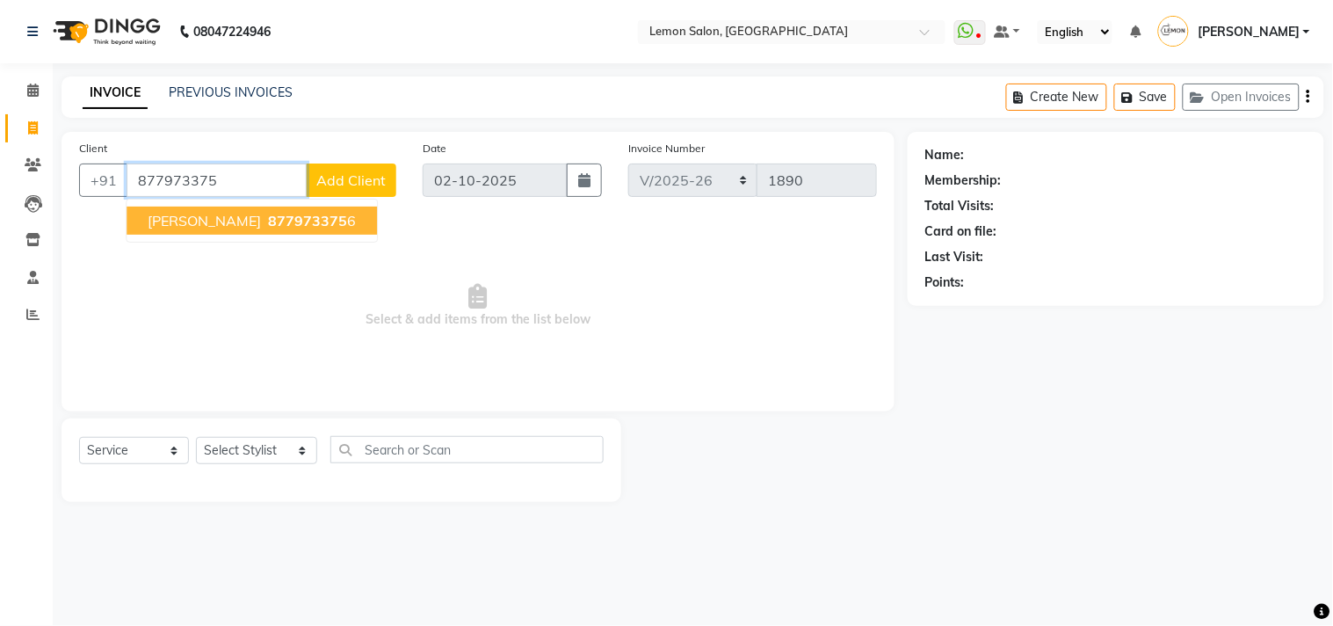
click at [186, 212] on span "MONICA WALKIN" at bounding box center [204, 221] width 113 height 18
type input "8779733756"
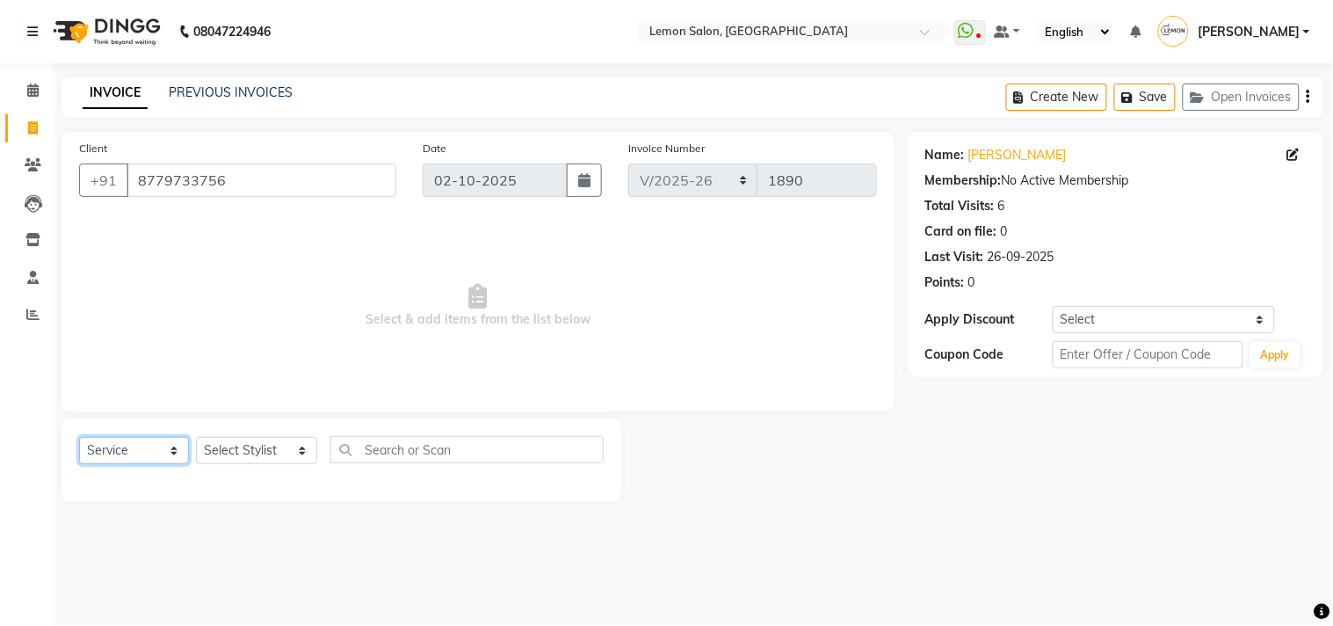
click at [107, 455] on select "Select Service Product Membership Package Voucher Prepaid Gift Card" at bounding box center [134, 450] width 110 height 27
select select "product"
click at [79, 438] on select "Select Service Product Membership Package Voucher Prepaid Gift Card" at bounding box center [134, 450] width 110 height 27
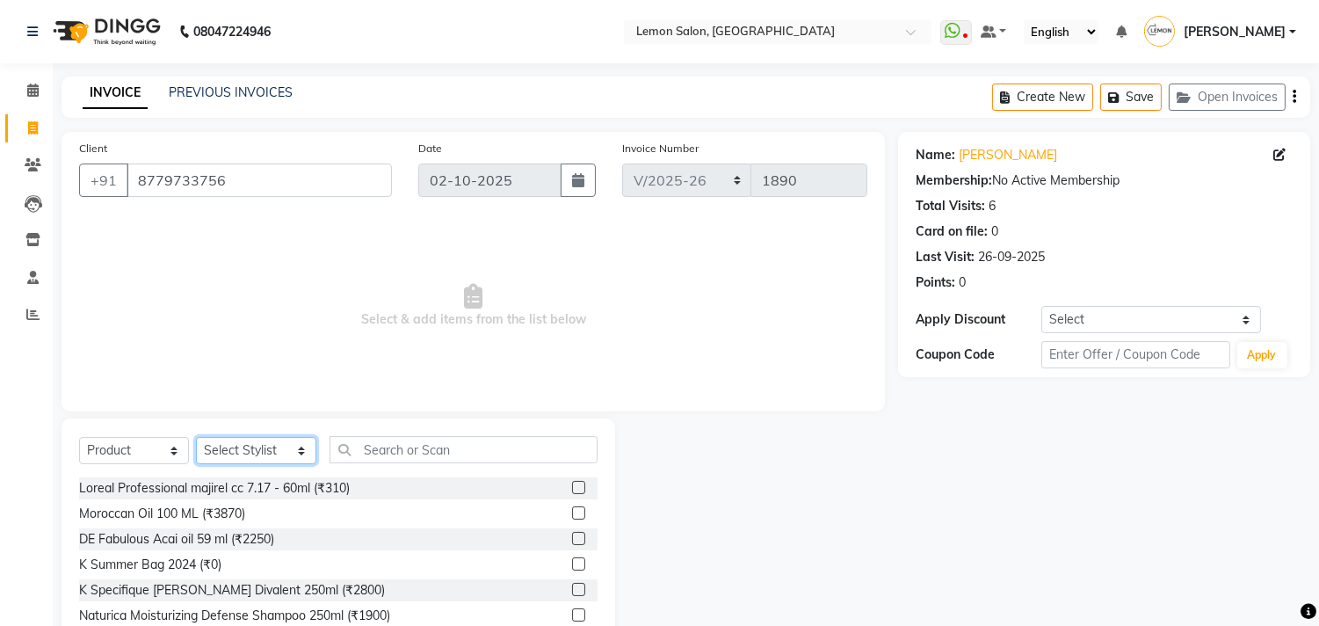
click at [227, 445] on select "Select Stylist Arun Arndive Ashfak Danish Mansoori DC Faheem Malik Kajal Pawar …" at bounding box center [256, 450] width 120 height 27
select select "7385"
click at [196, 438] on select "Select Stylist Arun Arndive Ashfak Danish Mansoori DC Faheem Malik Kajal Pawar …" at bounding box center [256, 450] width 120 height 27
click at [431, 463] on div "Select Service Product Membership Package Voucher Prepaid Gift Card Select Styl…" at bounding box center [338, 456] width 518 height 41
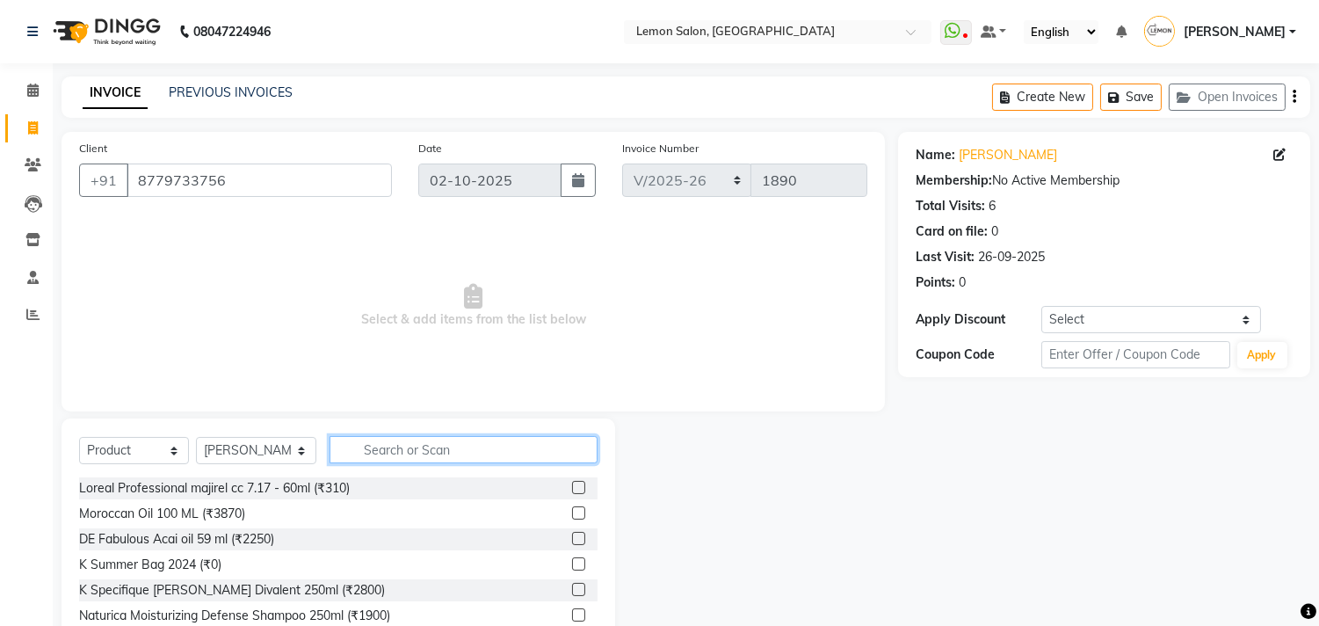
click at [426, 451] on input "text" at bounding box center [463, 449] width 268 height 27
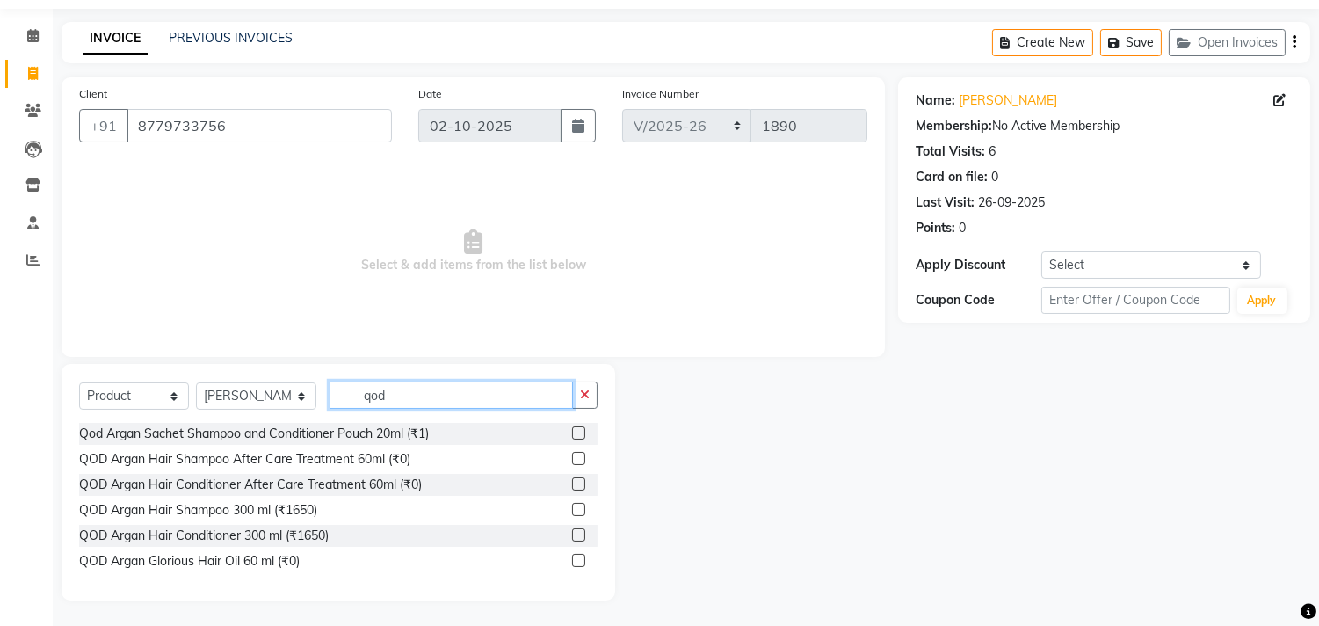
scroll to position [55, 0]
type input "qod"
click at [580, 504] on label at bounding box center [578, 508] width 13 height 13
click at [580, 504] on input "checkbox" at bounding box center [577, 508] width 11 height 11
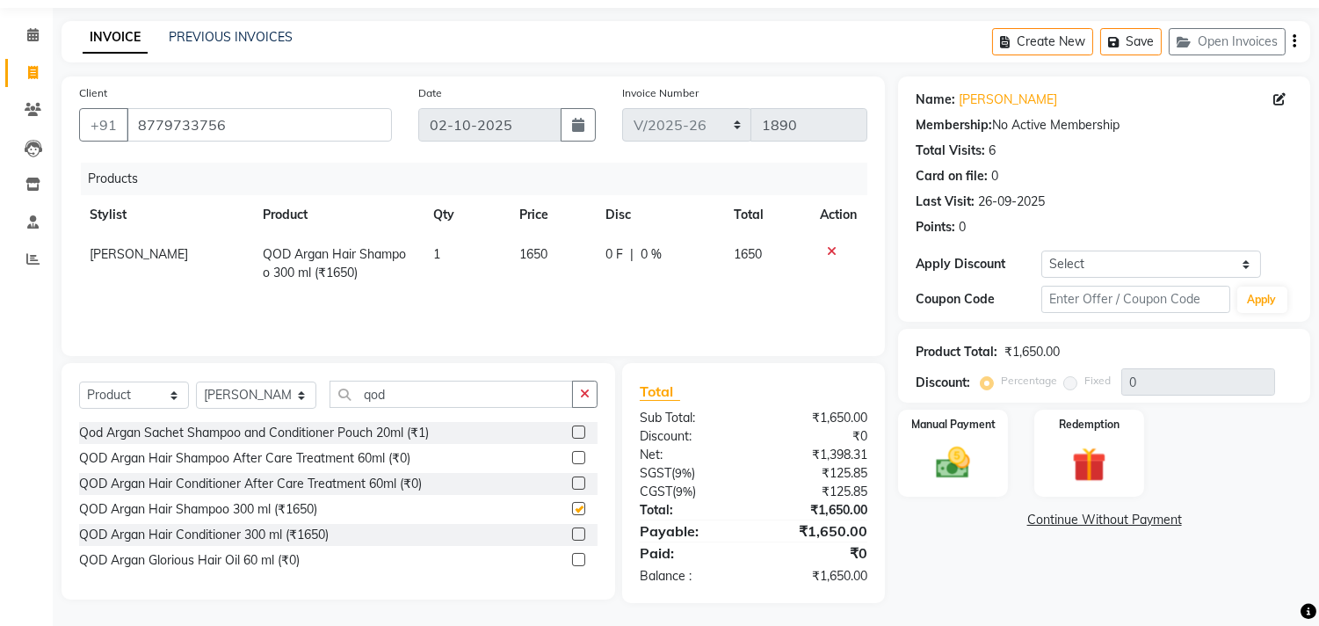
checkbox input "false"
click at [575, 533] on label at bounding box center [578, 533] width 13 height 13
click at [575, 533] on input "checkbox" at bounding box center [577, 534] width 11 height 11
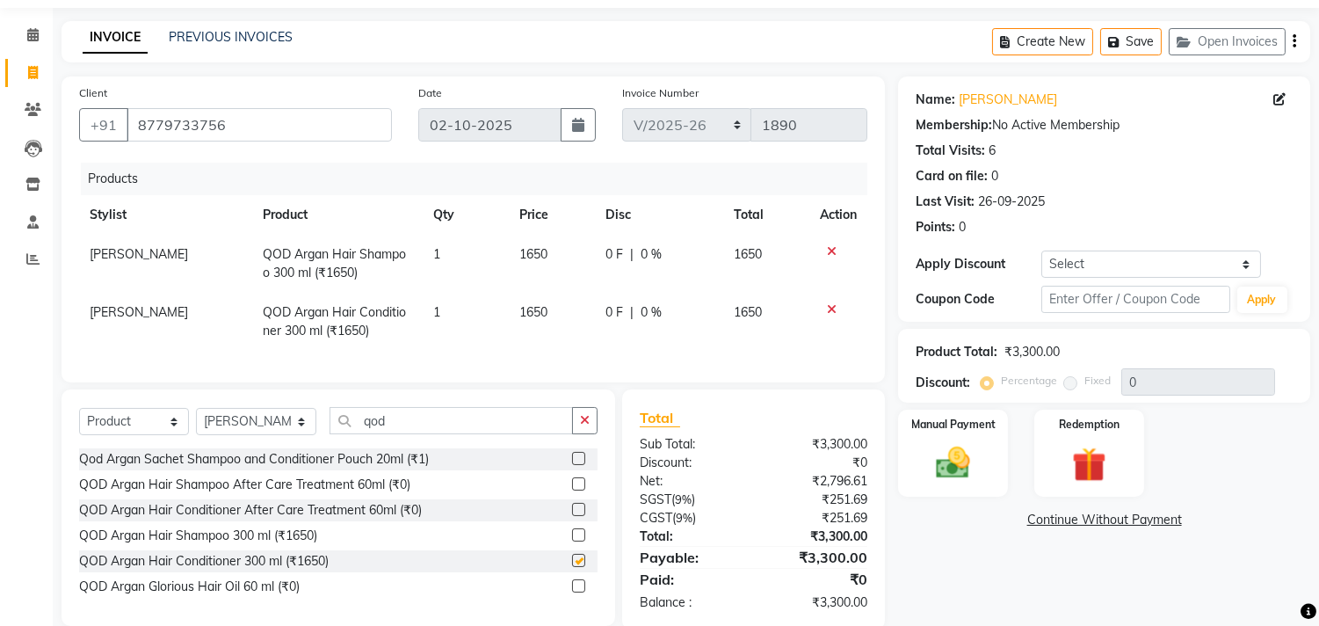
checkbox input "false"
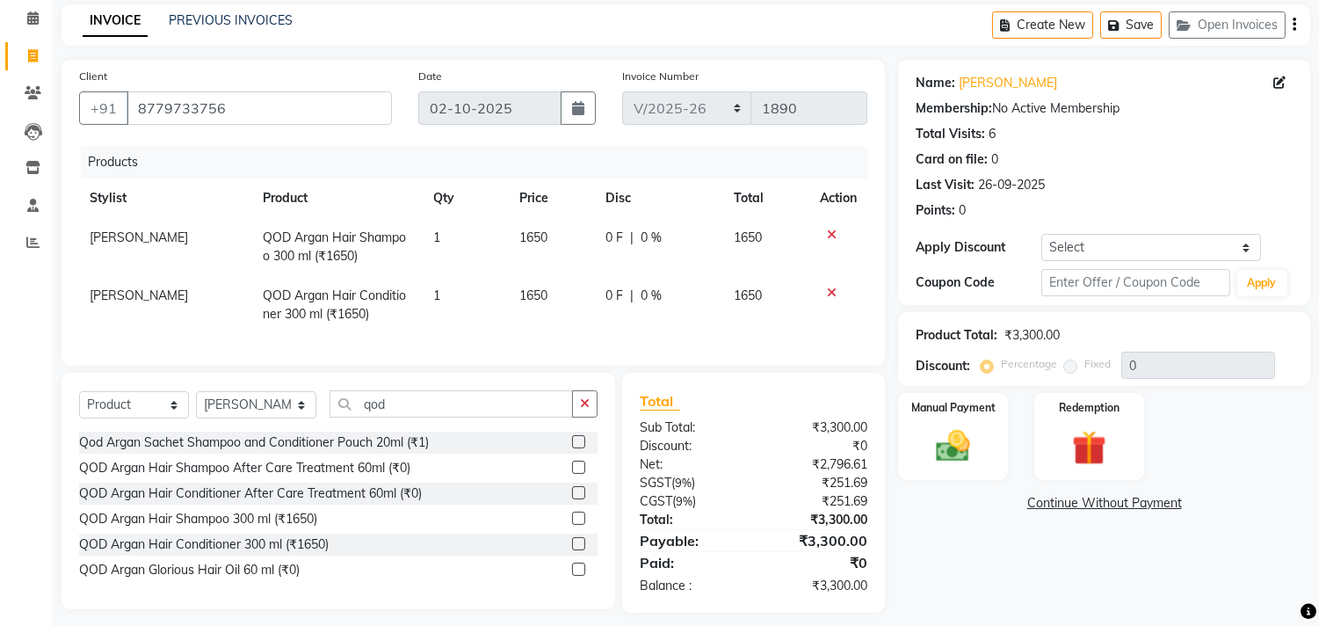
scroll to position [99, 0]
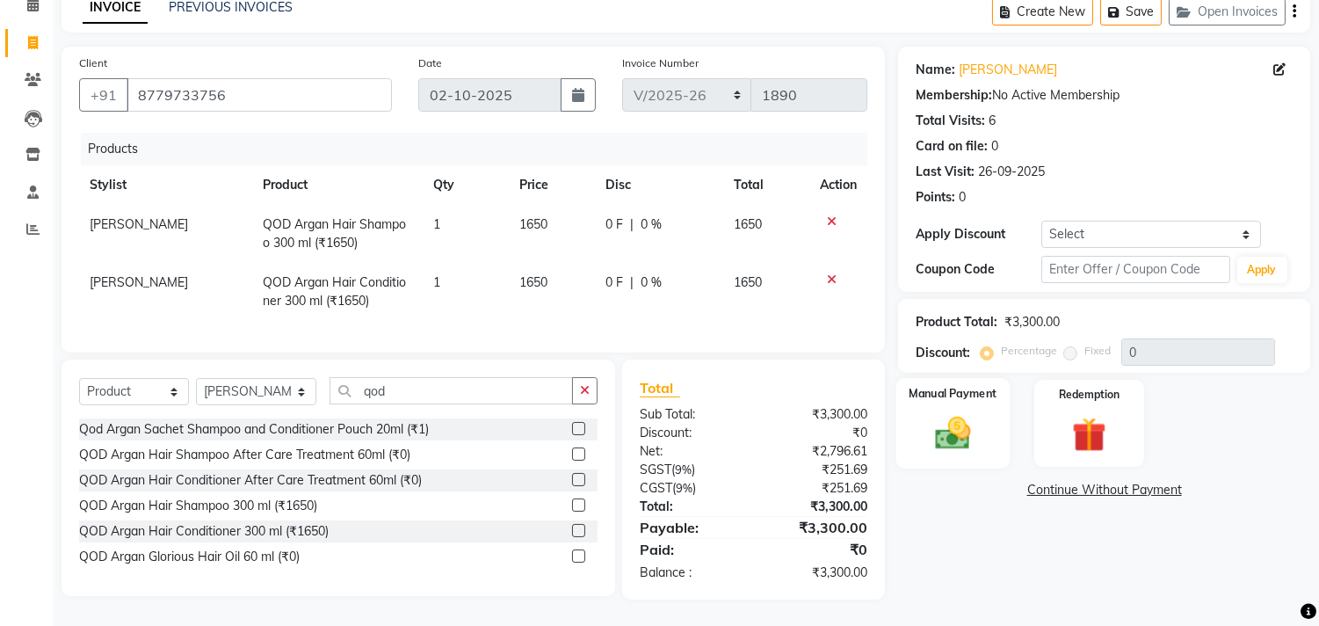
drag, startPoint x: 960, startPoint y: 418, endPoint x: 970, endPoint y: 416, distance: 10.0
click at [963, 416] on img at bounding box center [953, 433] width 58 height 41
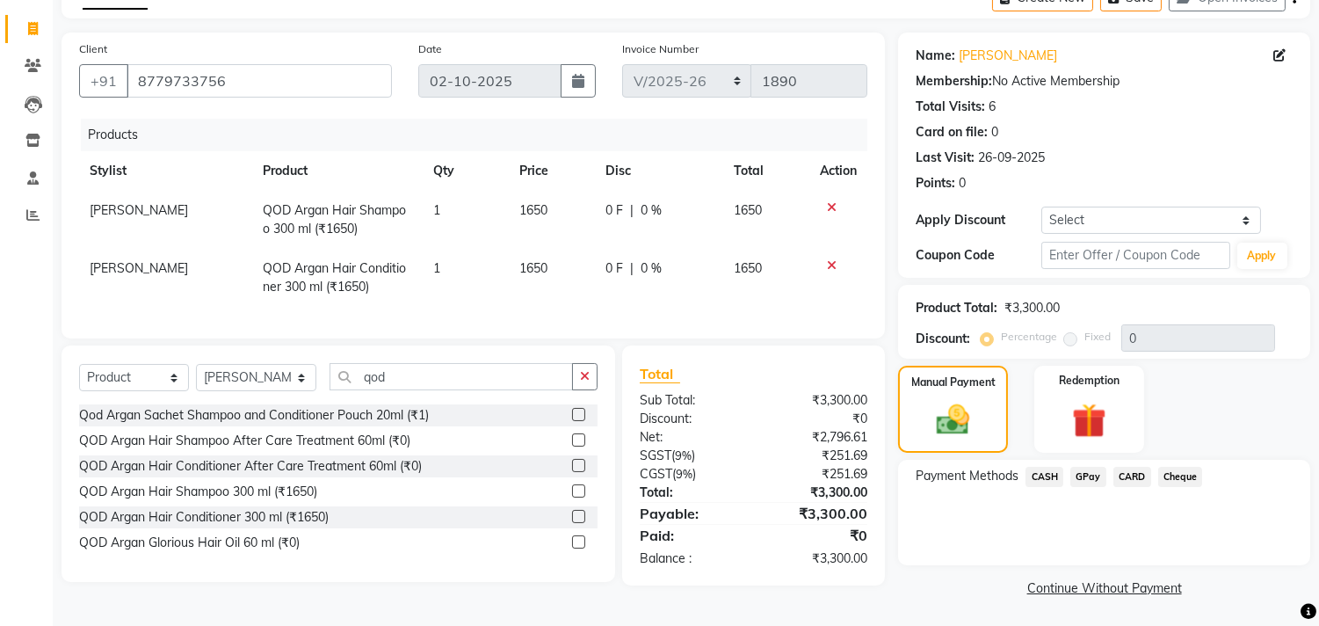
click at [1076, 471] on span "GPay" at bounding box center [1088, 477] width 36 height 20
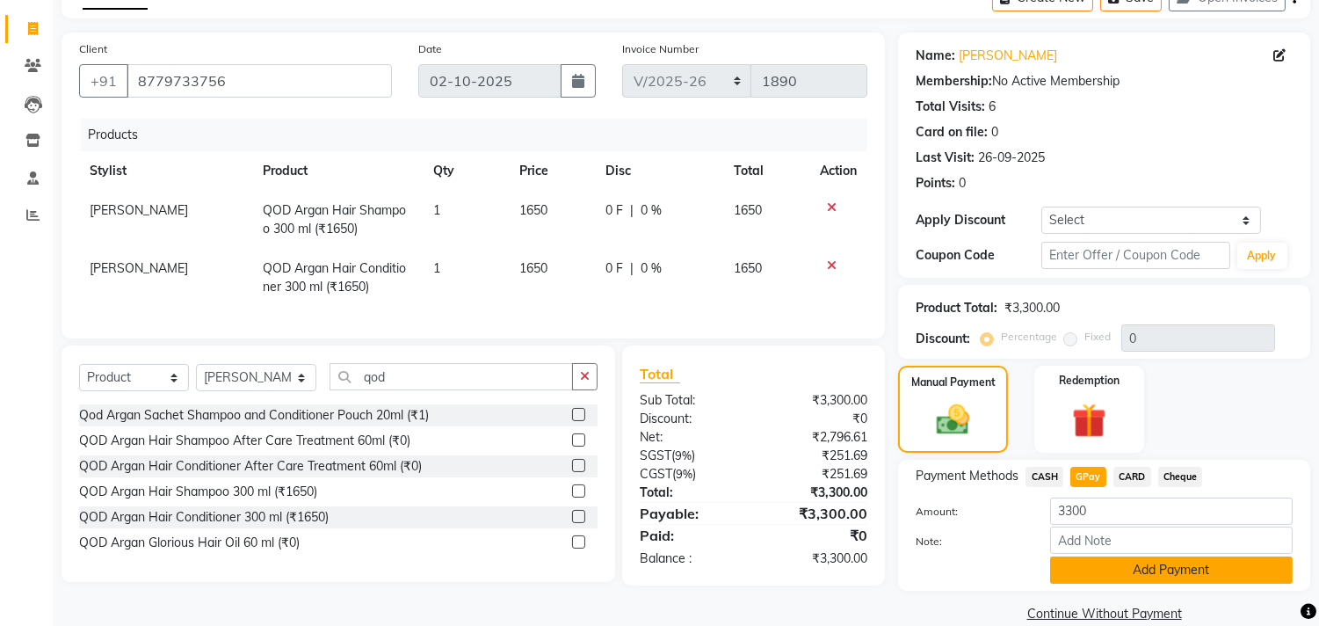
click at [1078, 565] on button "Add Payment" at bounding box center [1171, 569] width 243 height 27
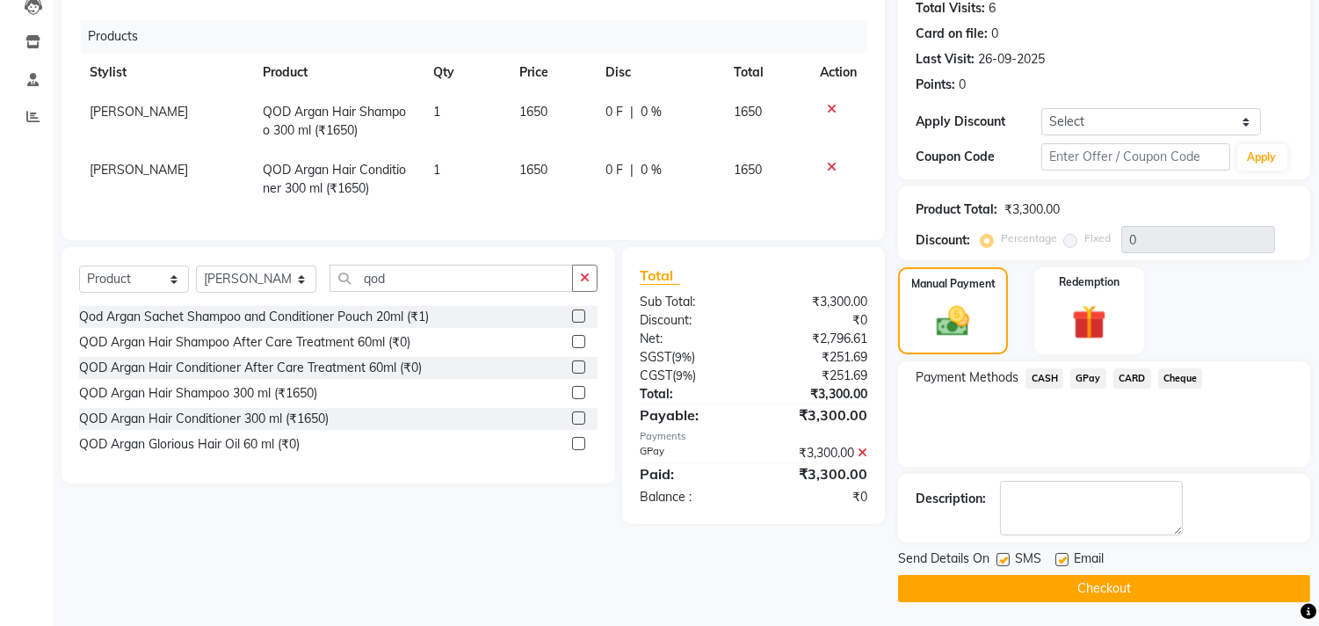
scroll to position [199, 0]
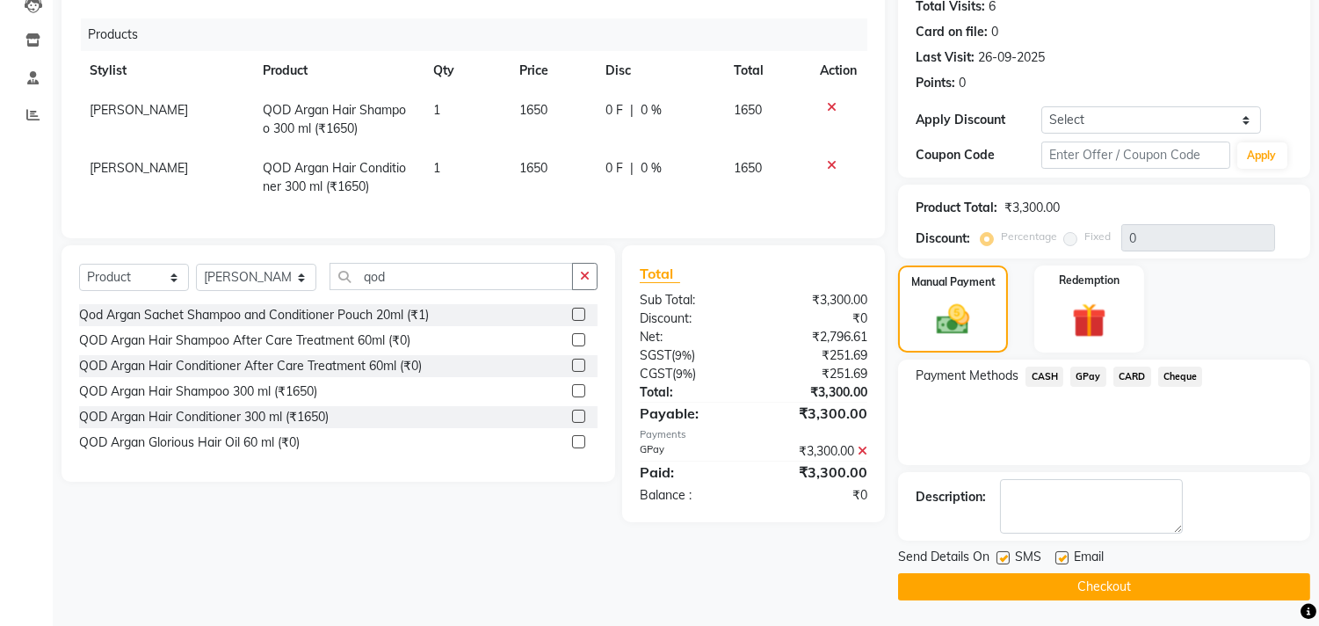
click at [950, 578] on button "Checkout" at bounding box center [1104, 586] width 412 height 27
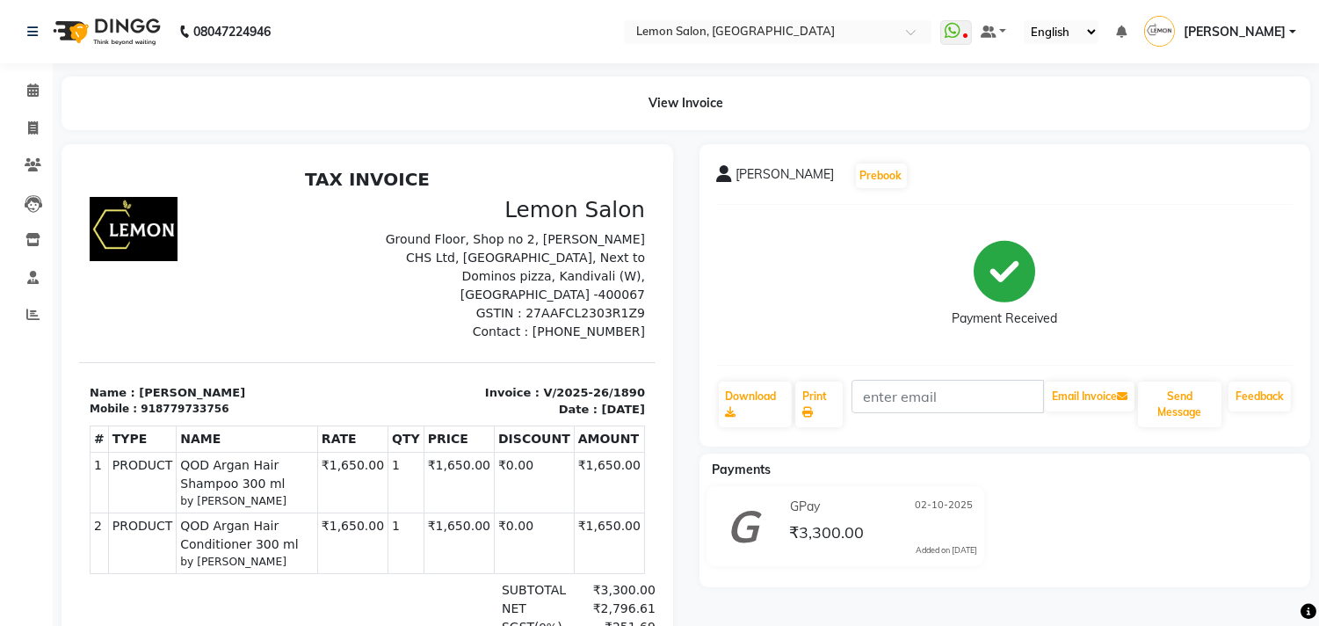
drag, startPoint x: 468, startPoint y: 366, endPoint x: 615, endPoint y: 393, distance: 149.1
click at [615, 393] on div "Invoice : V/2025-26/1890 Date : October 2, 2025" at bounding box center [511, 400] width 288 height 34
copy div "Invoice : V/2025-26/1890 Date : October 2, 2025"
click at [32, 316] on icon at bounding box center [32, 314] width 13 height 13
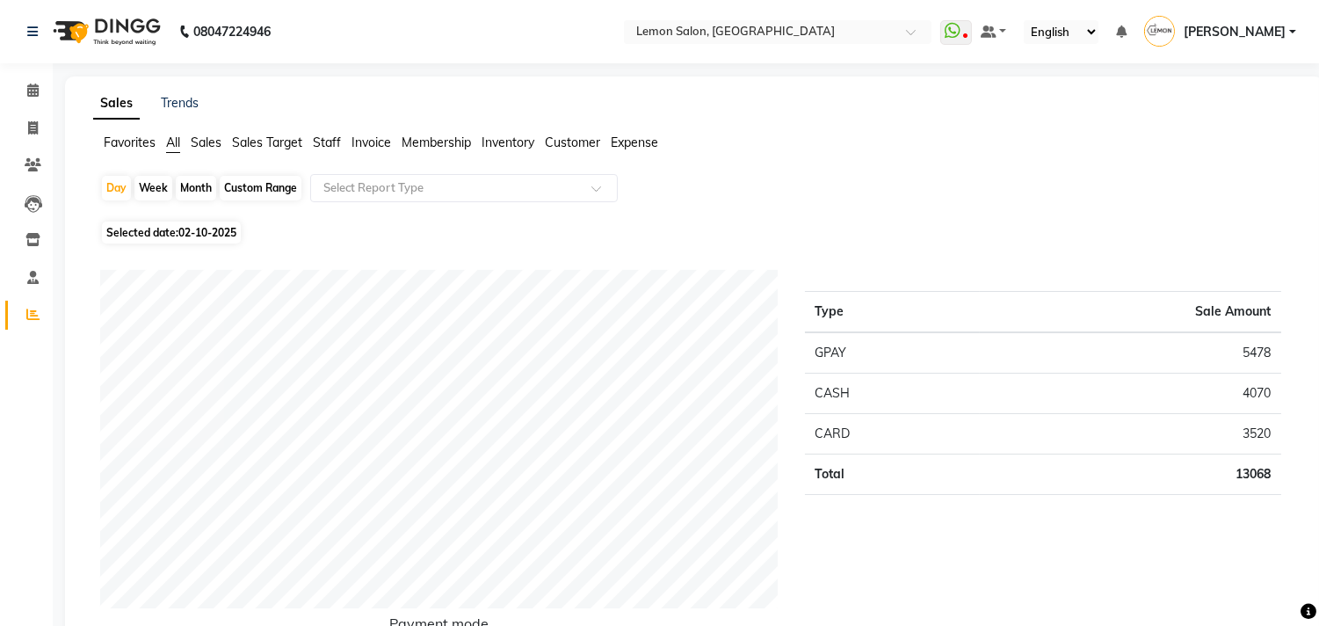
click at [189, 187] on div "Month" at bounding box center [196, 188] width 40 height 25
select select "10"
select select "2025"
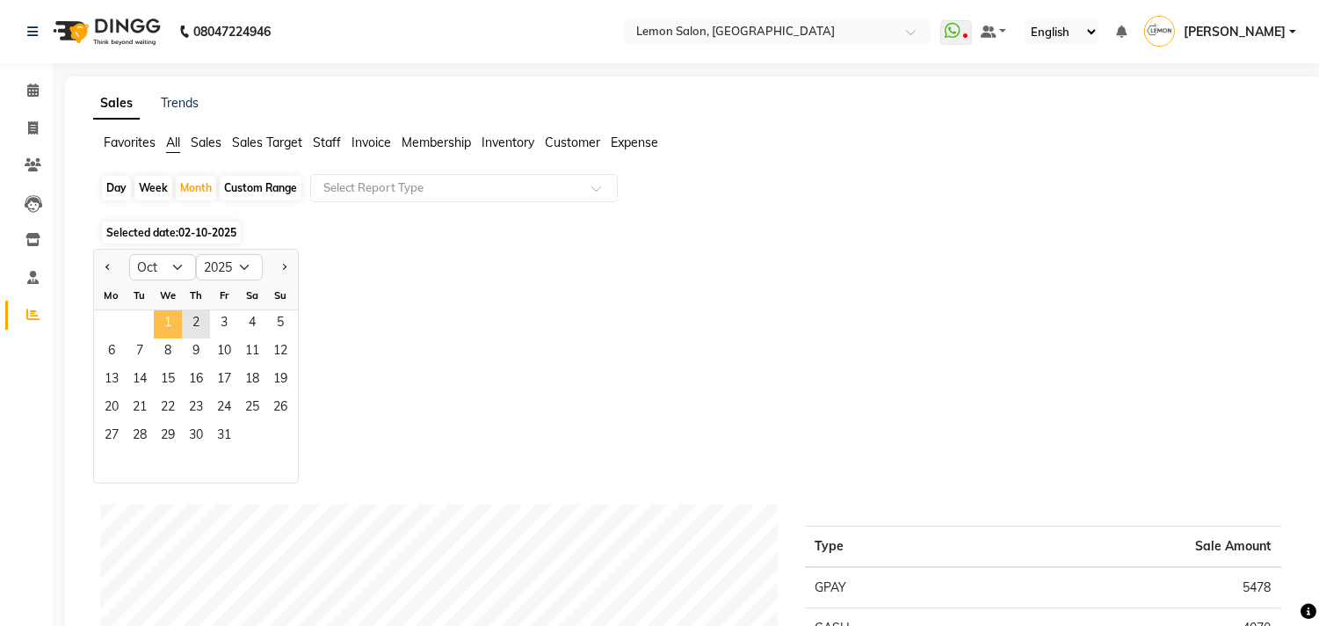
click at [163, 323] on span "1" at bounding box center [168, 324] width 28 height 28
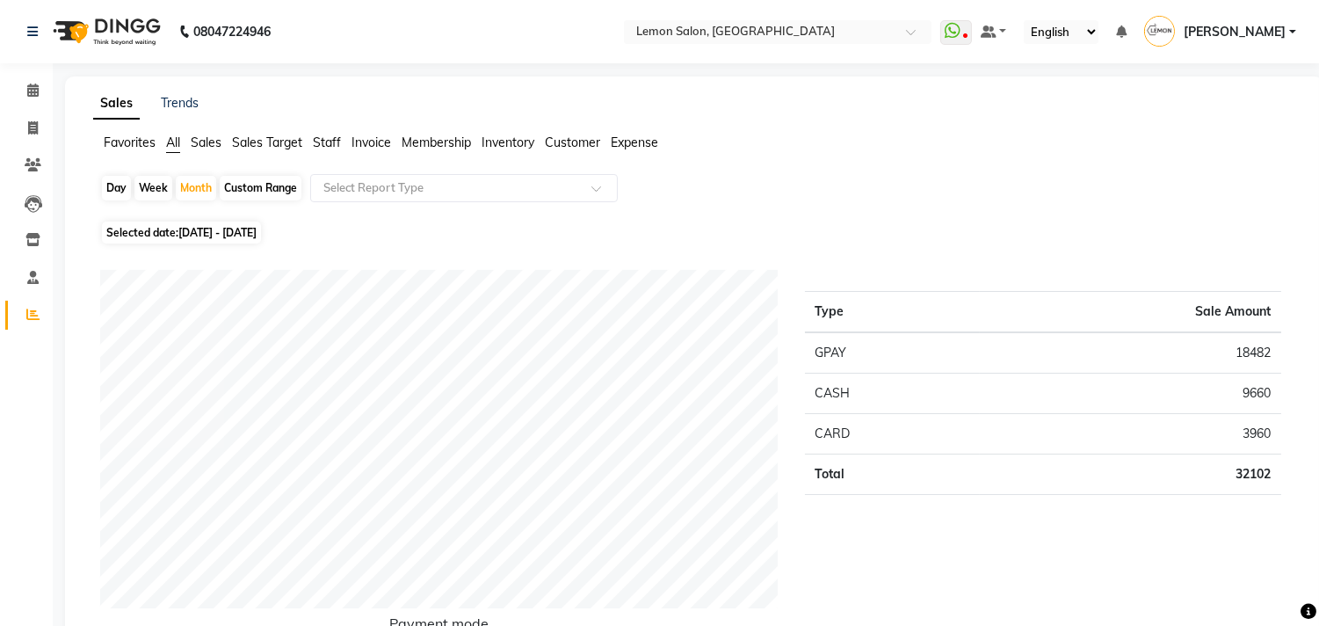
click at [102, 194] on div "Day" at bounding box center [116, 188] width 29 height 25
select select "10"
select select "2025"
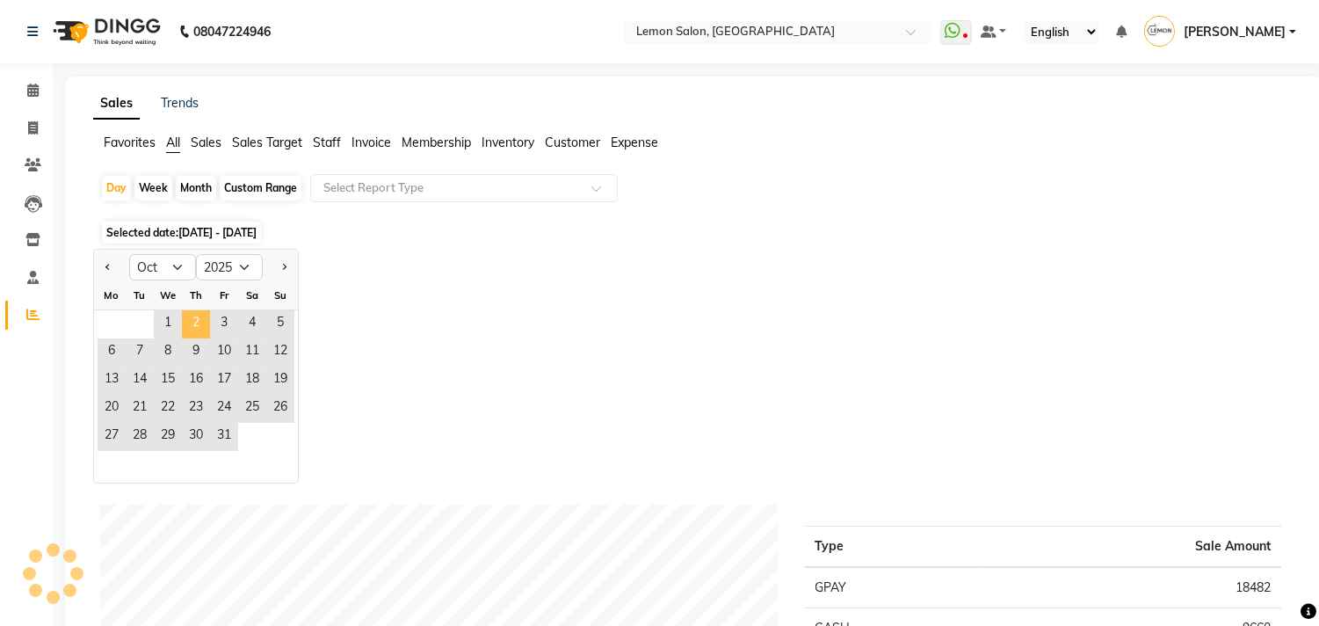
click at [193, 320] on span "2" at bounding box center [196, 324] width 28 height 28
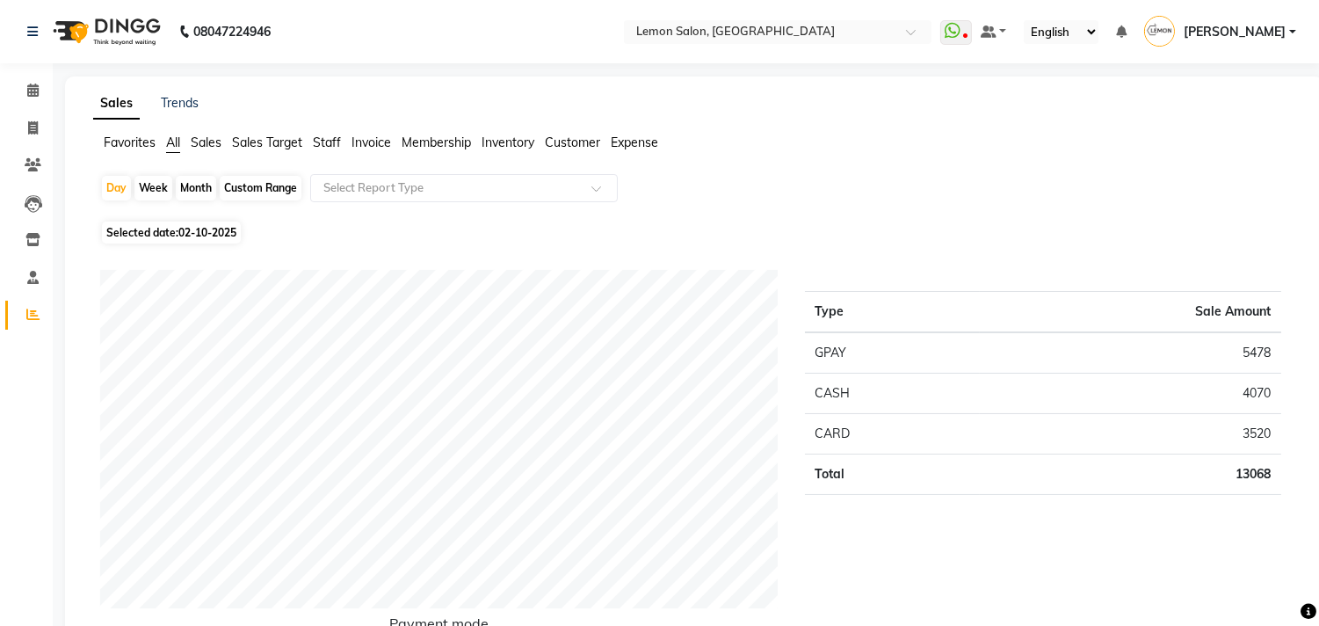
click at [389, 193] on input "text" at bounding box center [446, 188] width 253 height 18
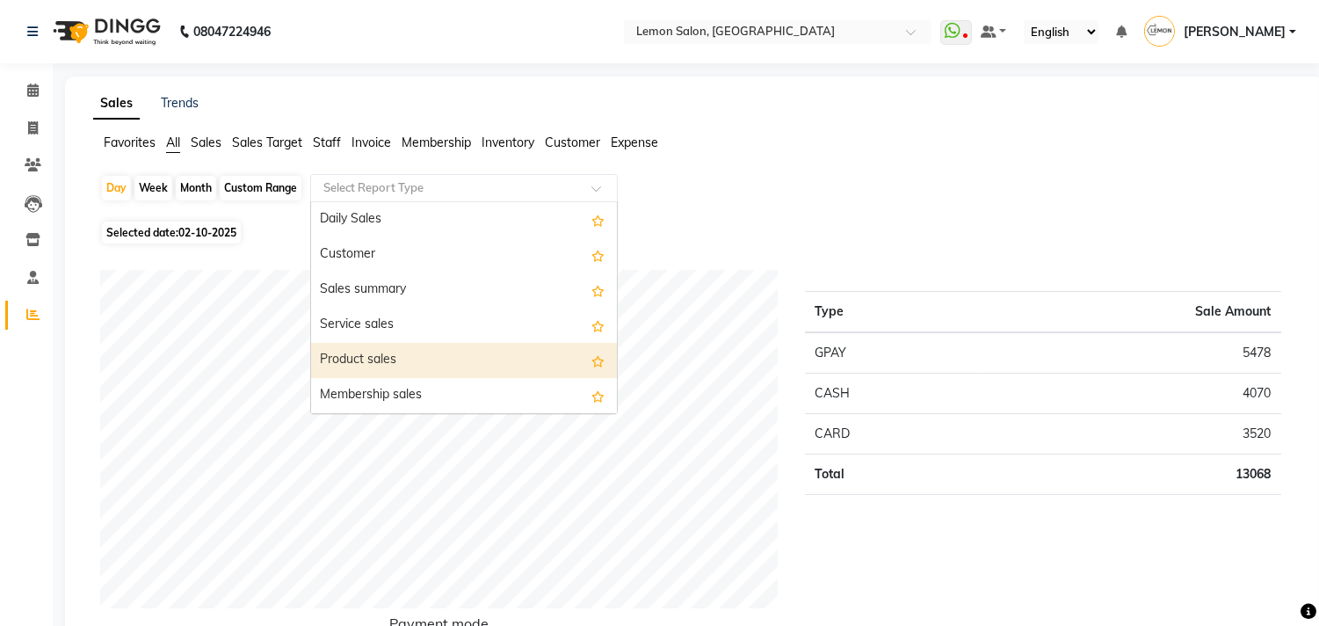
click at [353, 347] on div "Product sales" at bounding box center [464, 360] width 306 height 35
select select "csv"
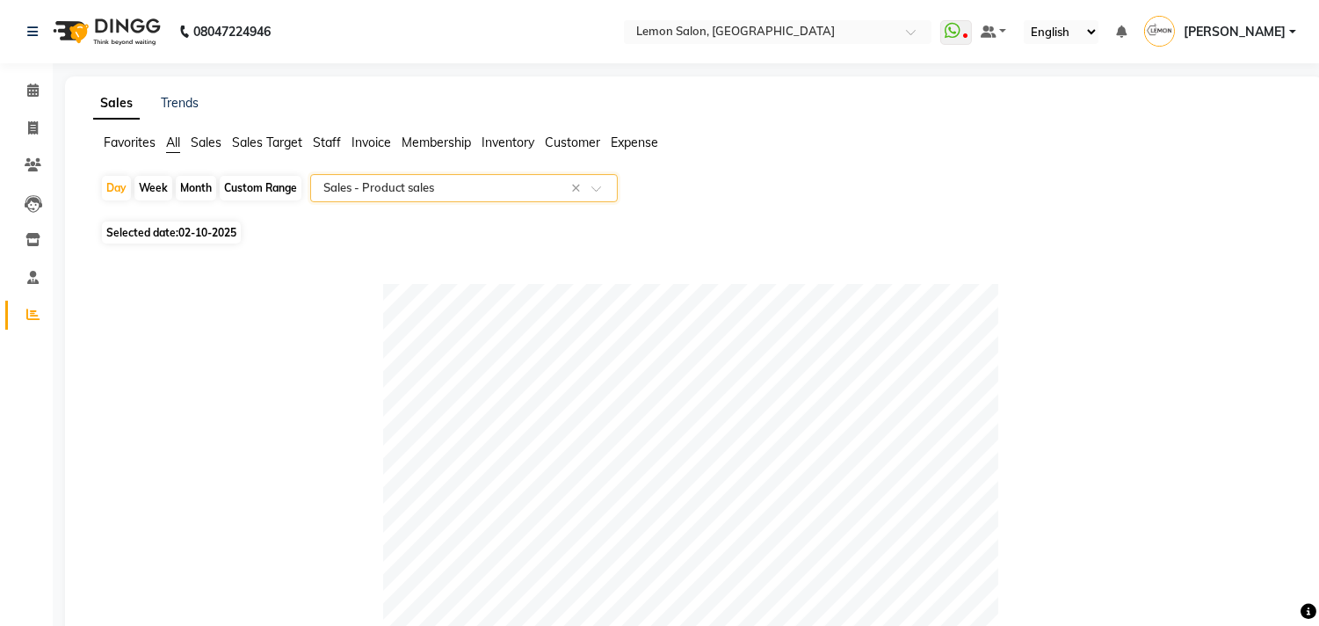
click at [1235, 27] on span "[PERSON_NAME]" at bounding box center [1235, 32] width 102 height 18
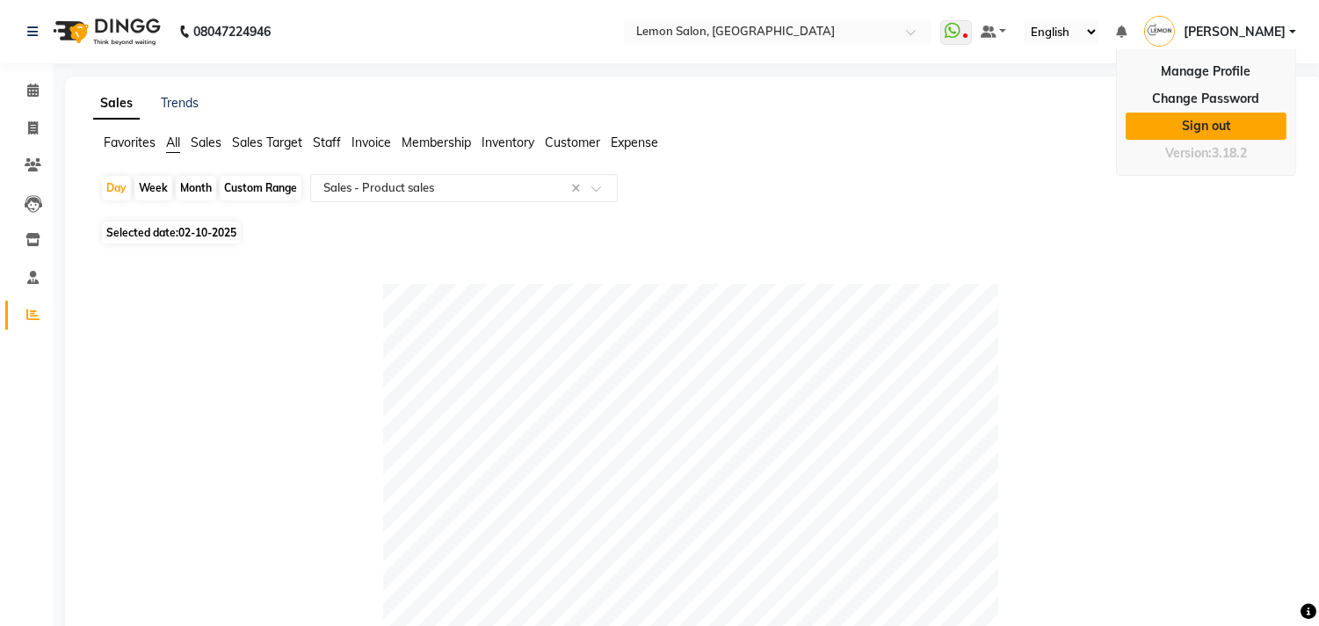
click at [1210, 119] on link "Sign out" at bounding box center [1206, 125] width 161 height 27
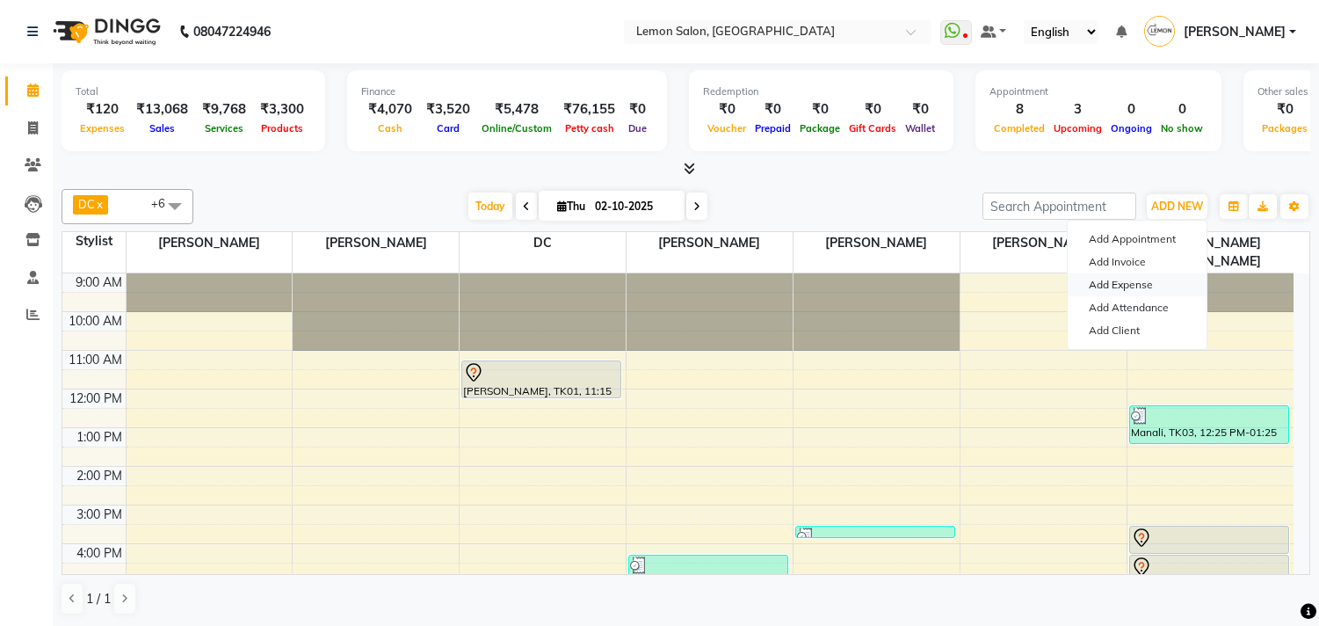
click at [1096, 282] on link "Add Expense" at bounding box center [1137, 284] width 139 height 23
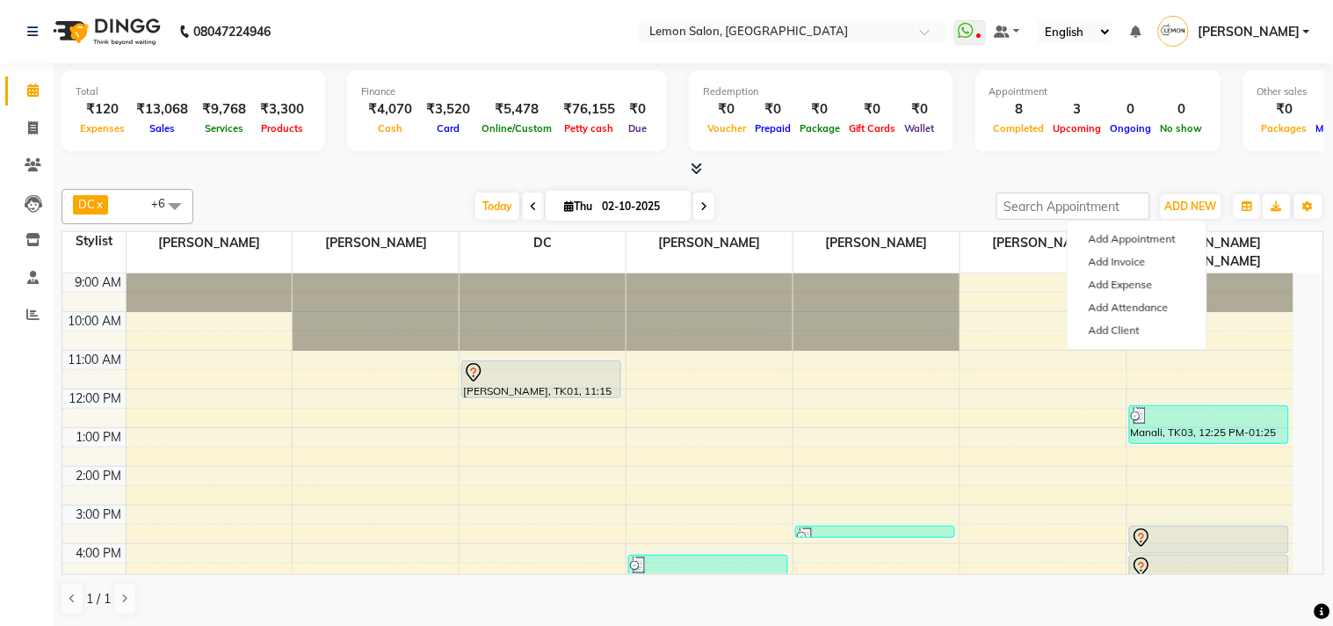
select select "1"
select select "2551"
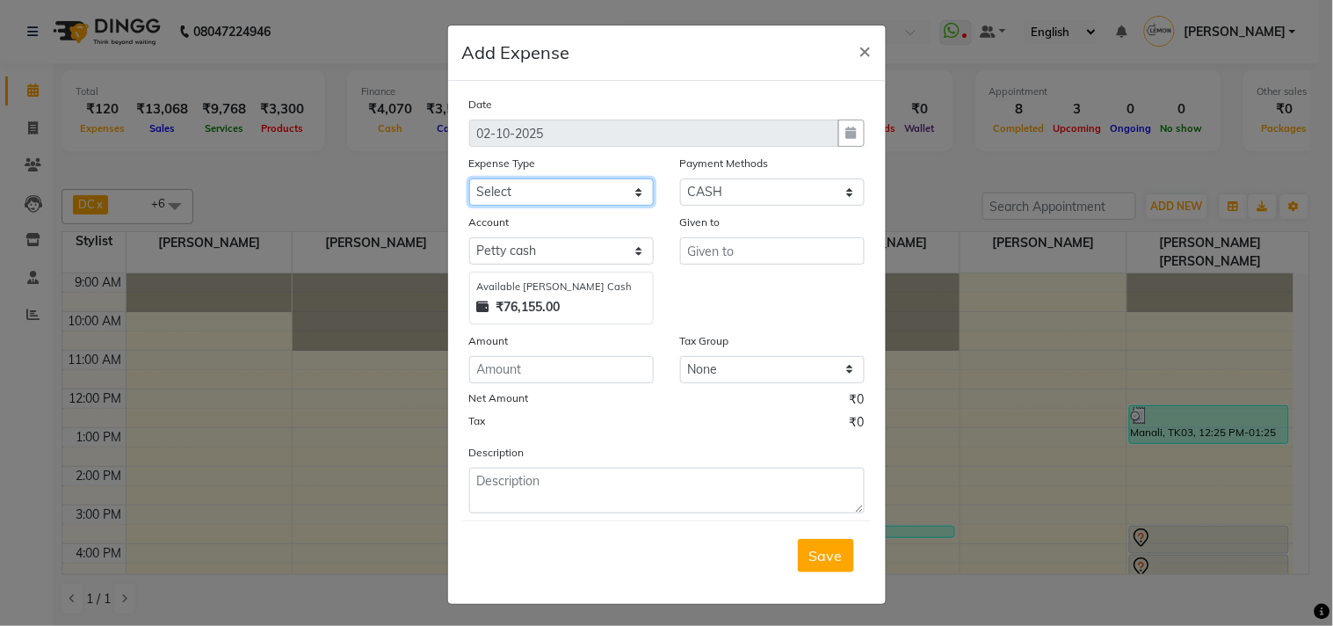
click at [522, 192] on select "Select Advance Cash transfer to hub Laundry Loan Membership Milk Miscellaneous …" at bounding box center [561, 191] width 185 height 27
select select "2685"
click at [469, 178] on select "Select Advance Cash transfer to hub Laundry Loan Membership Milk Miscellaneous …" at bounding box center [561, 191] width 185 height 27
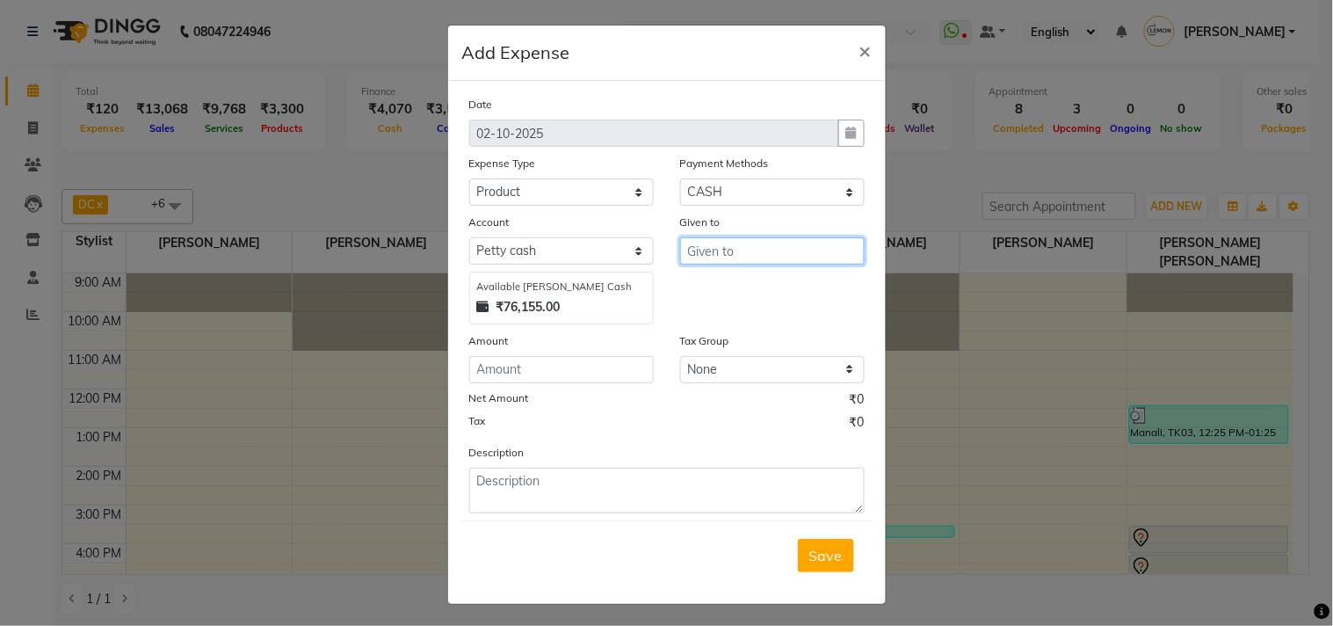
click at [705, 253] on input "text" at bounding box center [772, 250] width 185 height 27
click at [687, 287] on button "Fah eem Malik" at bounding box center [770, 288] width 181 height 28
type input "[PERSON_NAME]"
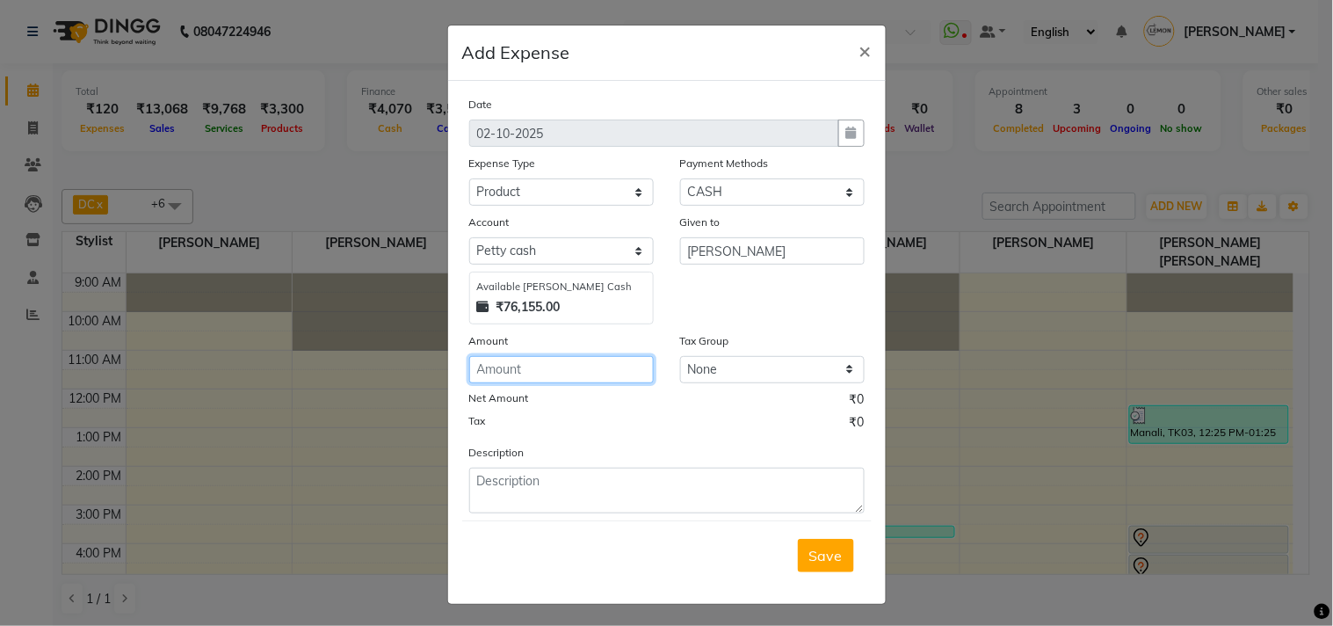
click at [533, 372] on input "number" at bounding box center [561, 369] width 185 height 27
type input "139"
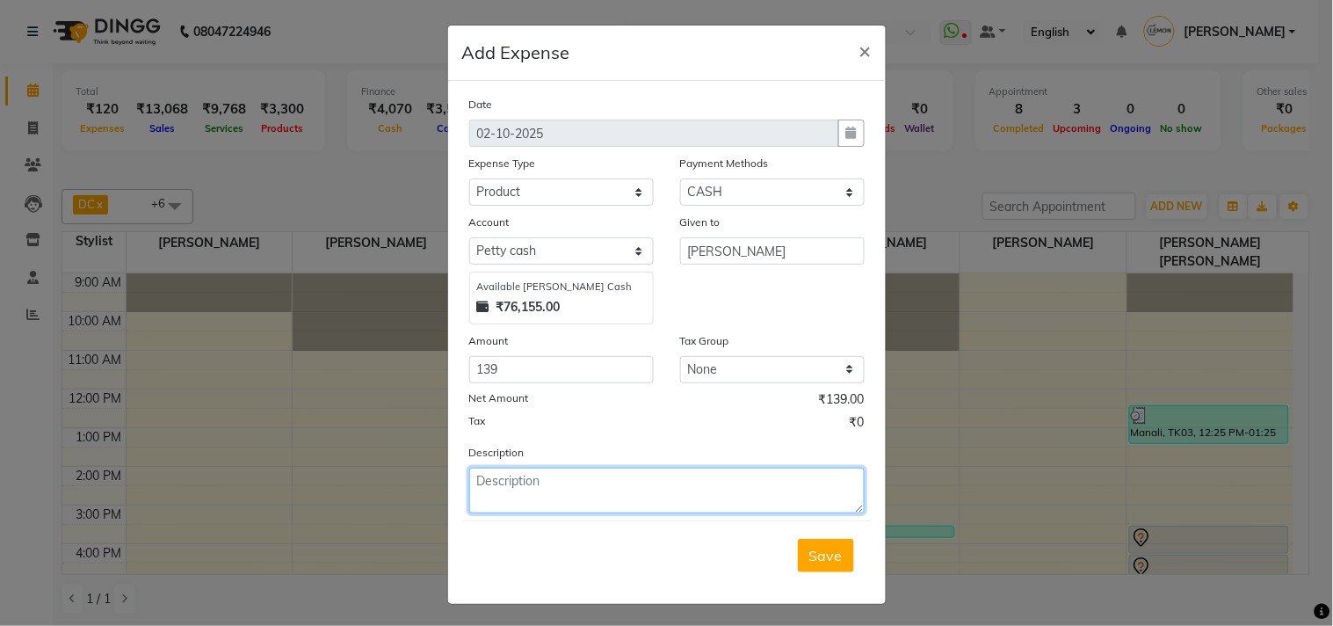
click at [496, 483] on textarea at bounding box center [666, 490] width 395 height 46
paste textarea "Invoice : V/2025-26/1890 Date : October 2, 2025"
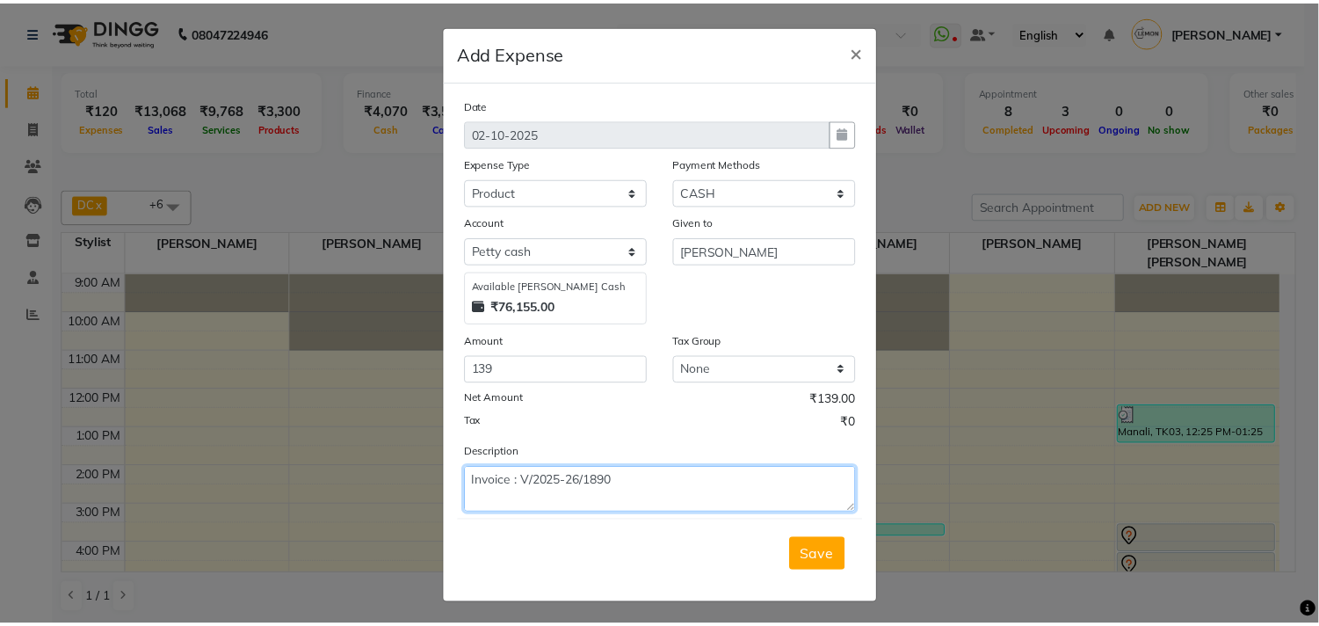
scroll to position [13, 0]
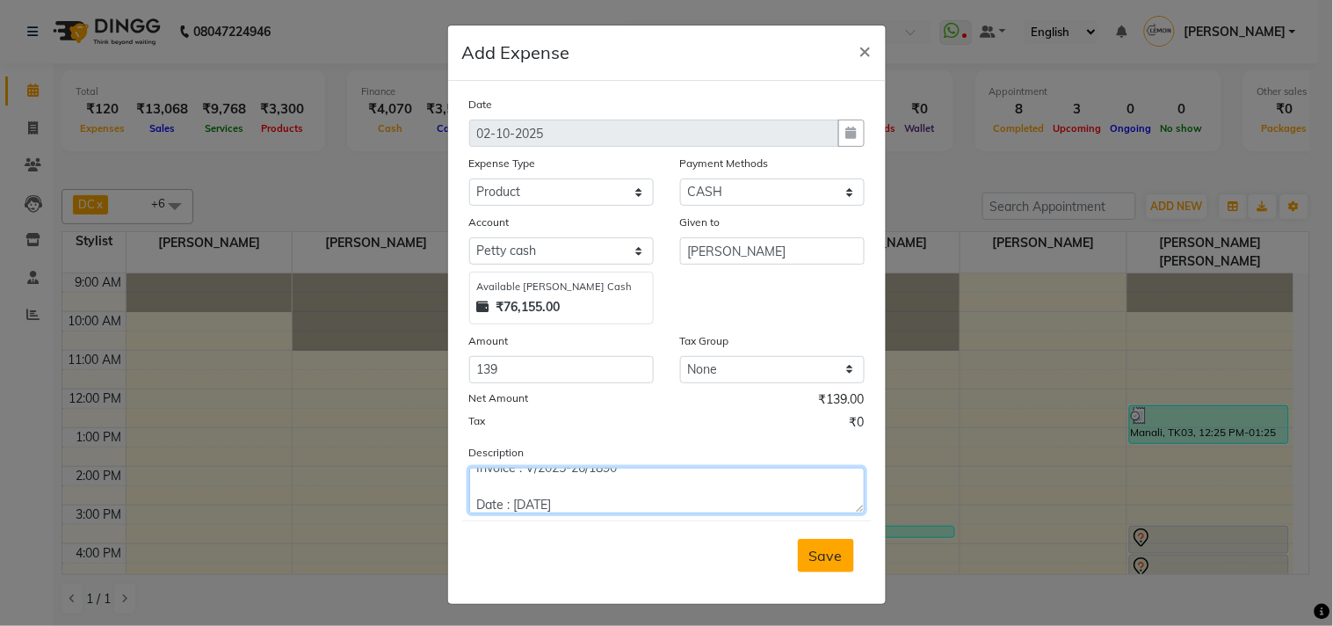
type textarea "Invoice : V/2025-26/1890 Date : October 2, 2025"
click at [821, 556] on span "Save" at bounding box center [825, 556] width 33 height 18
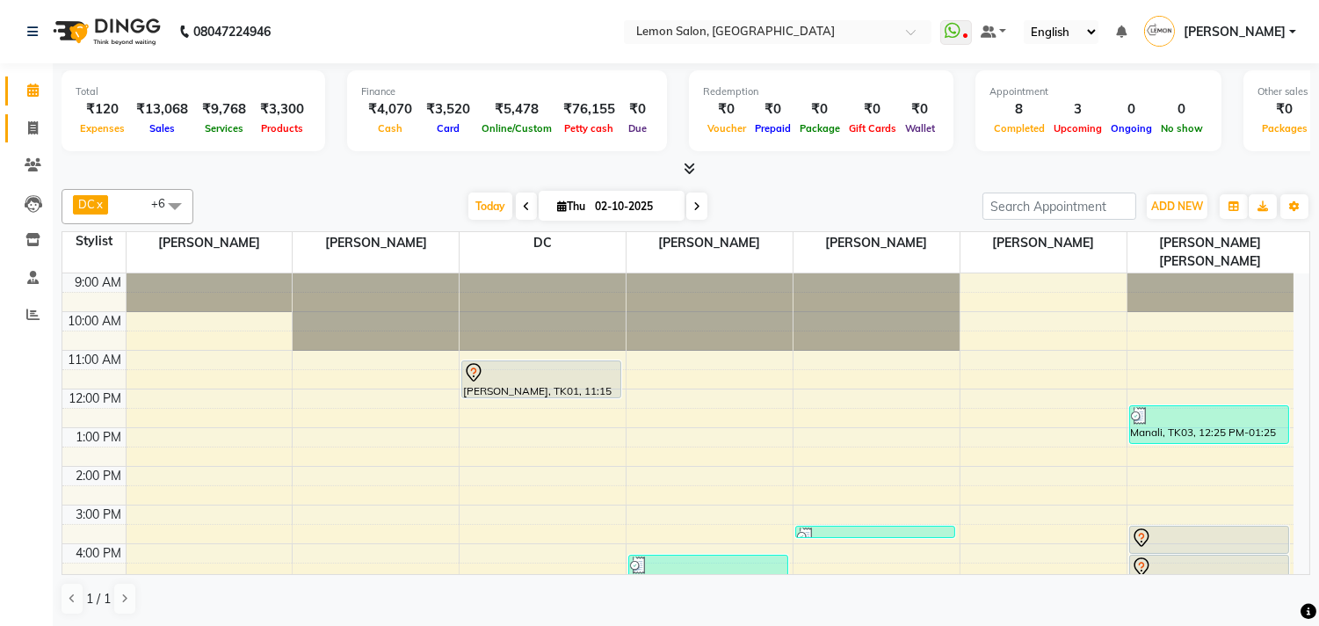
click at [32, 117] on link "Invoice" at bounding box center [26, 128] width 42 height 29
select select "service"
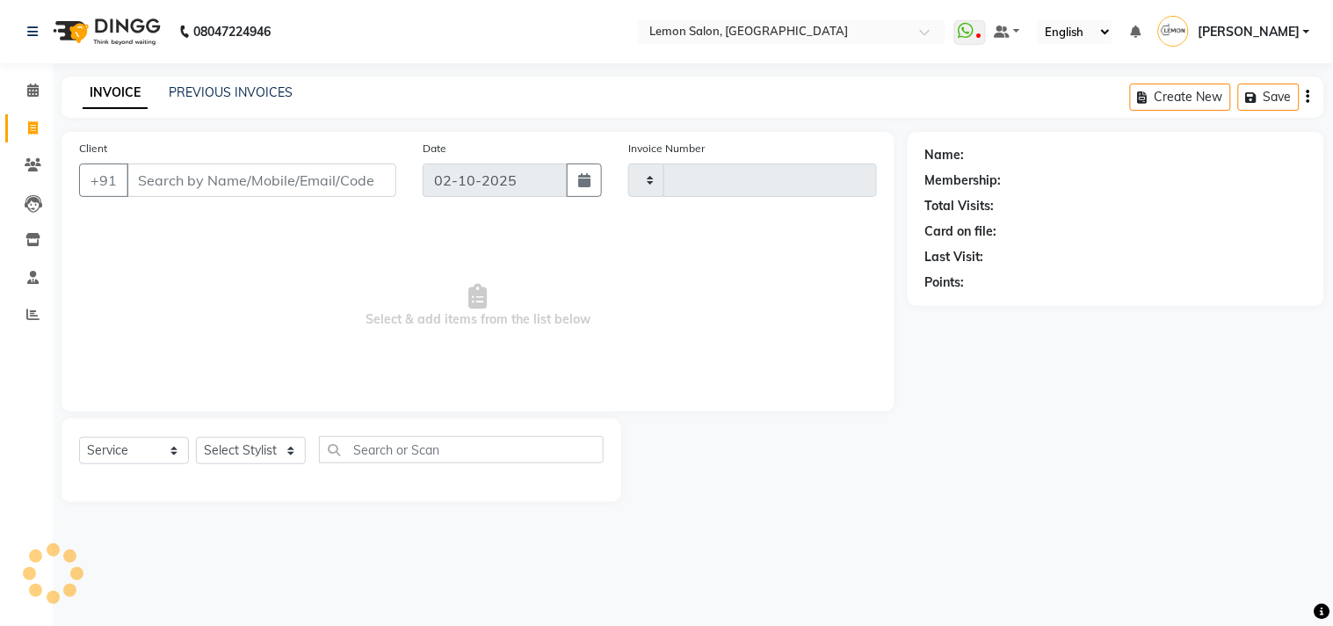
type input "1891"
select select "569"
click at [278, 94] on link "PREVIOUS INVOICES" at bounding box center [231, 92] width 124 height 16
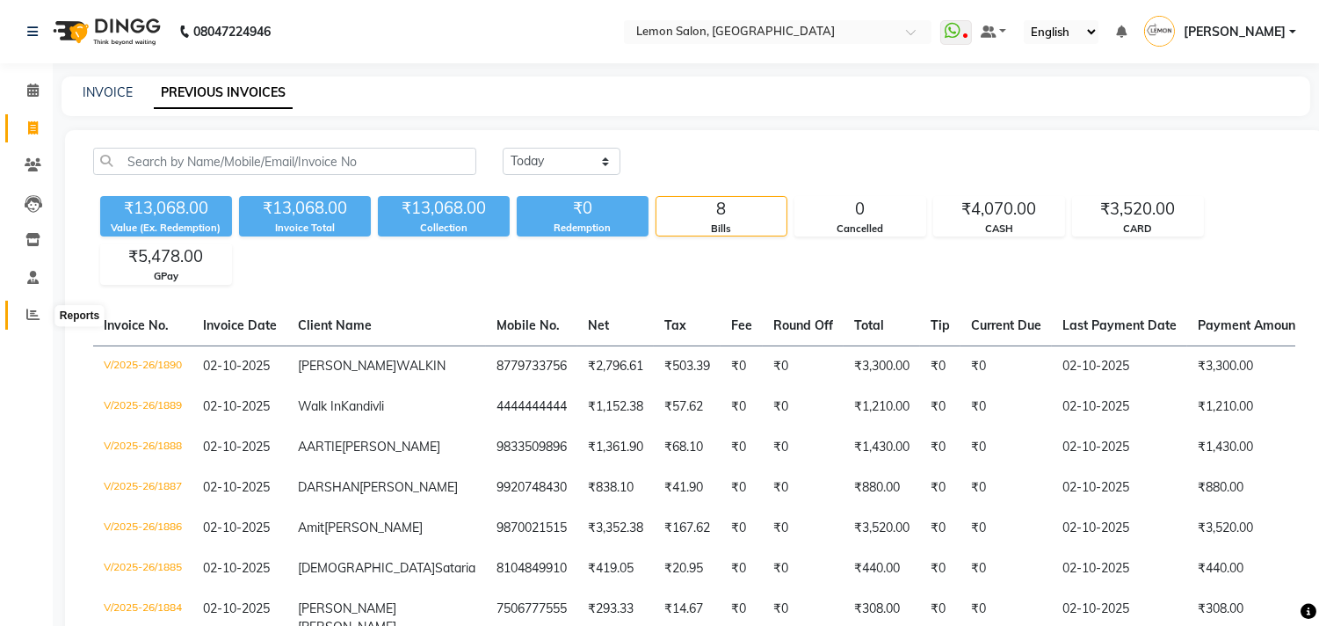
click at [20, 312] on span at bounding box center [33, 315] width 31 height 20
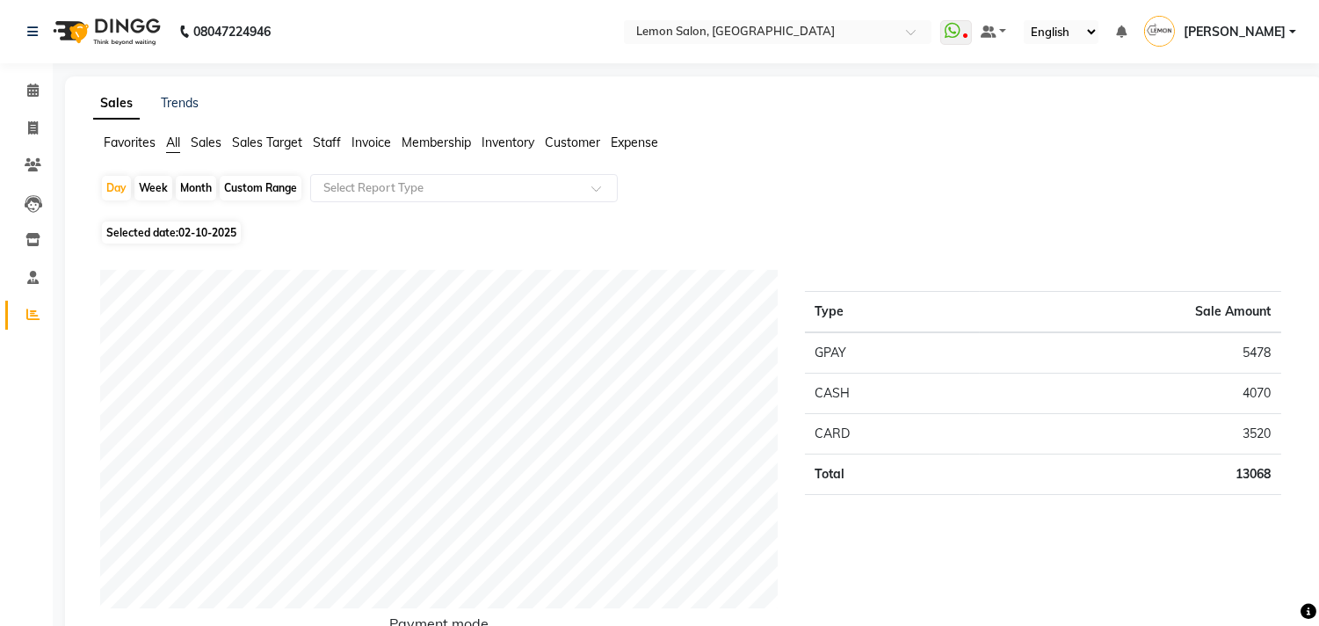
click at [621, 139] on span "Expense" at bounding box center [634, 142] width 47 height 16
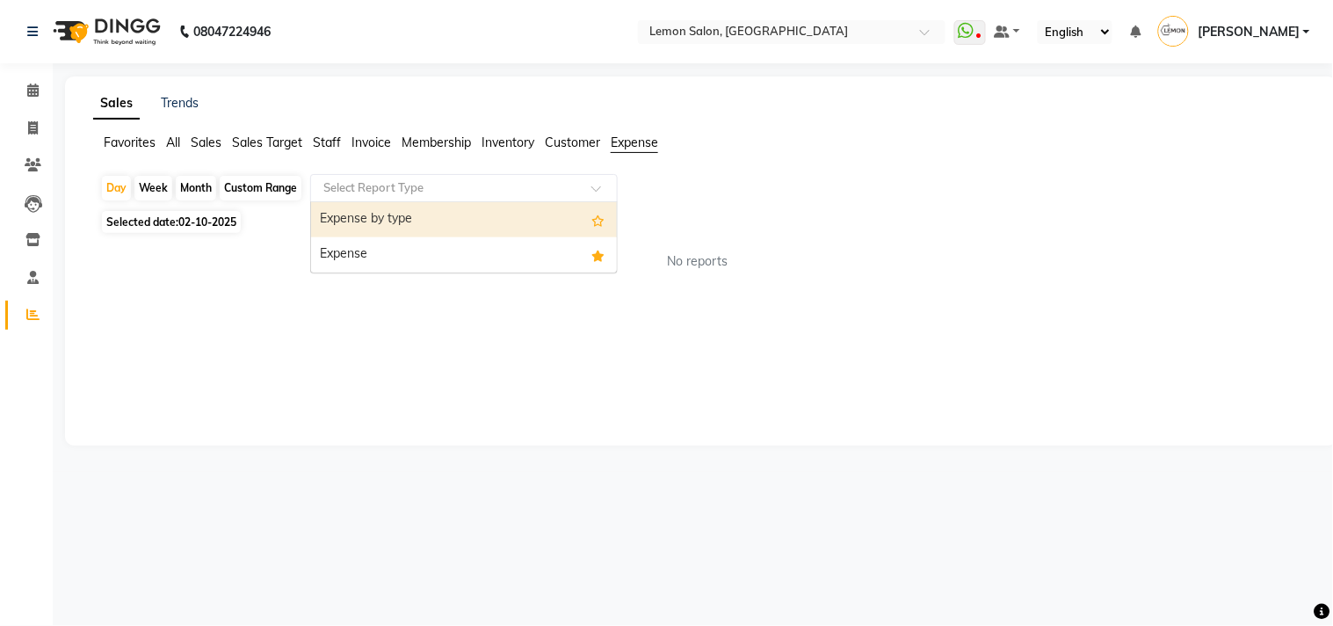
click at [508, 200] on ng-select "Select Report Type Expense by type Expense" at bounding box center [464, 188] width 308 height 28
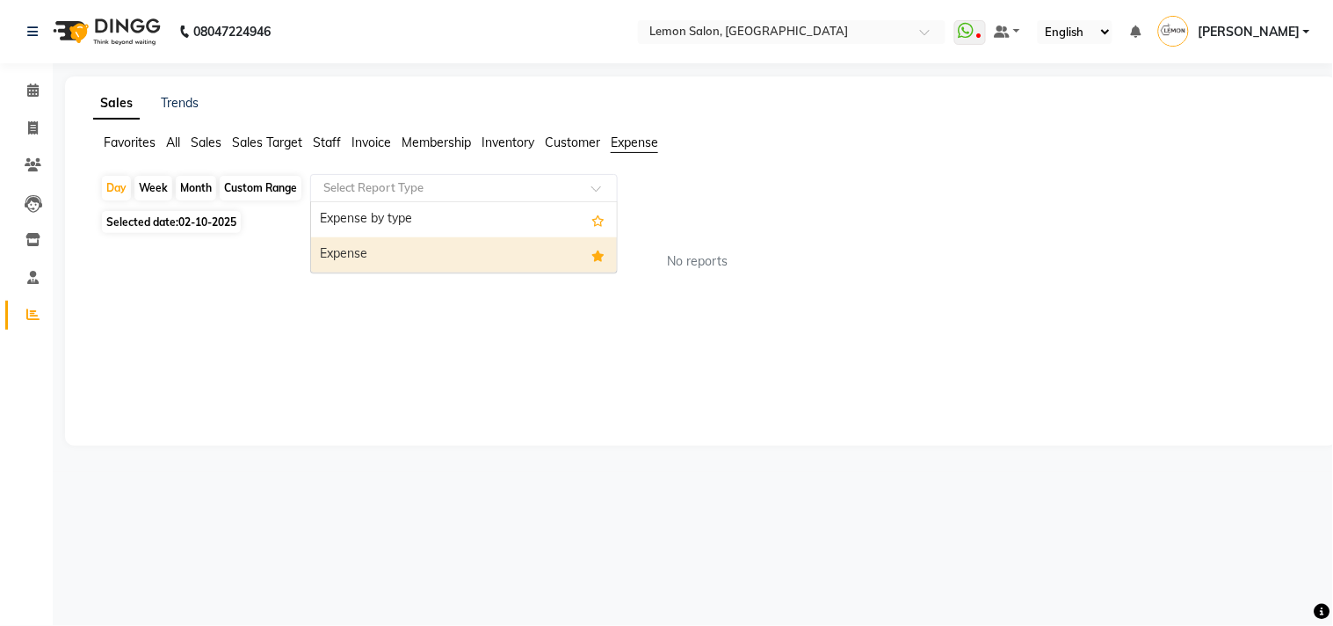
click at [451, 250] on div "Expense" at bounding box center [464, 254] width 306 height 35
select select "csv"
